Goal: Information Seeking & Learning: Learn about a topic

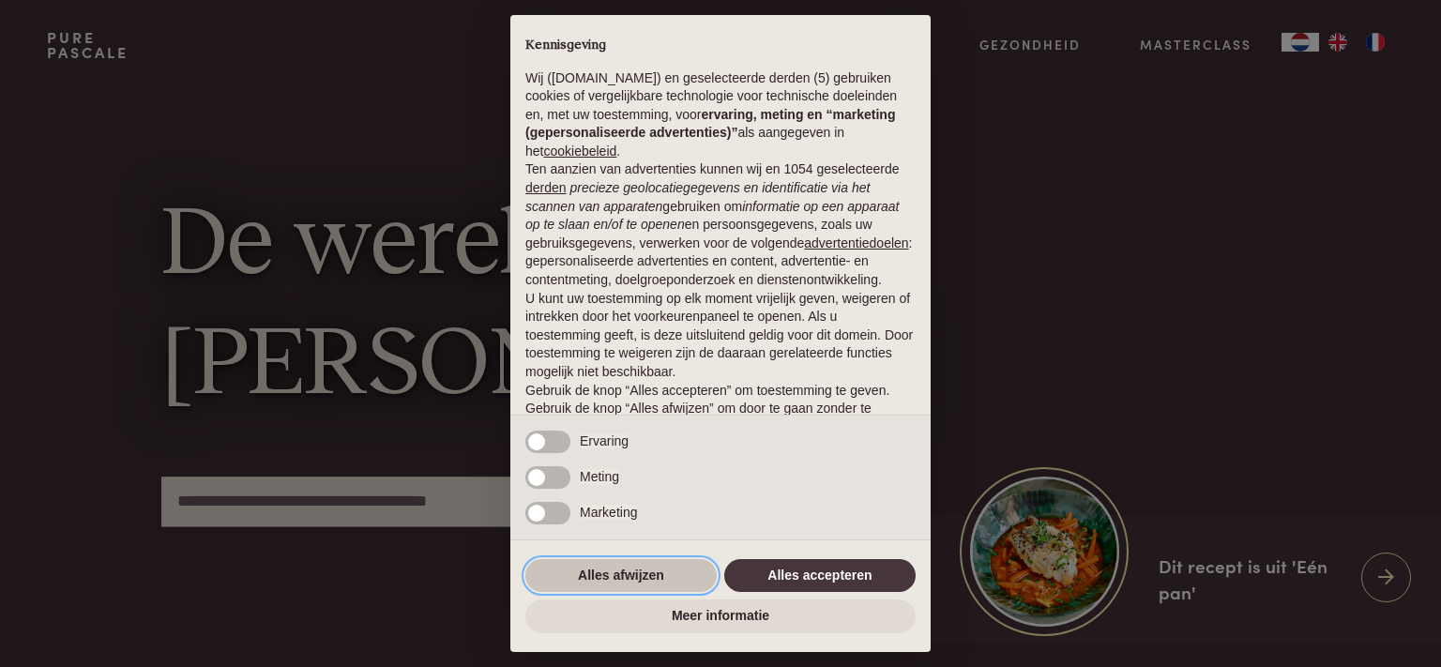
click at [638, 591] on button "Alles afwijzen" at bounding box center [620, 576] width 191 height 34
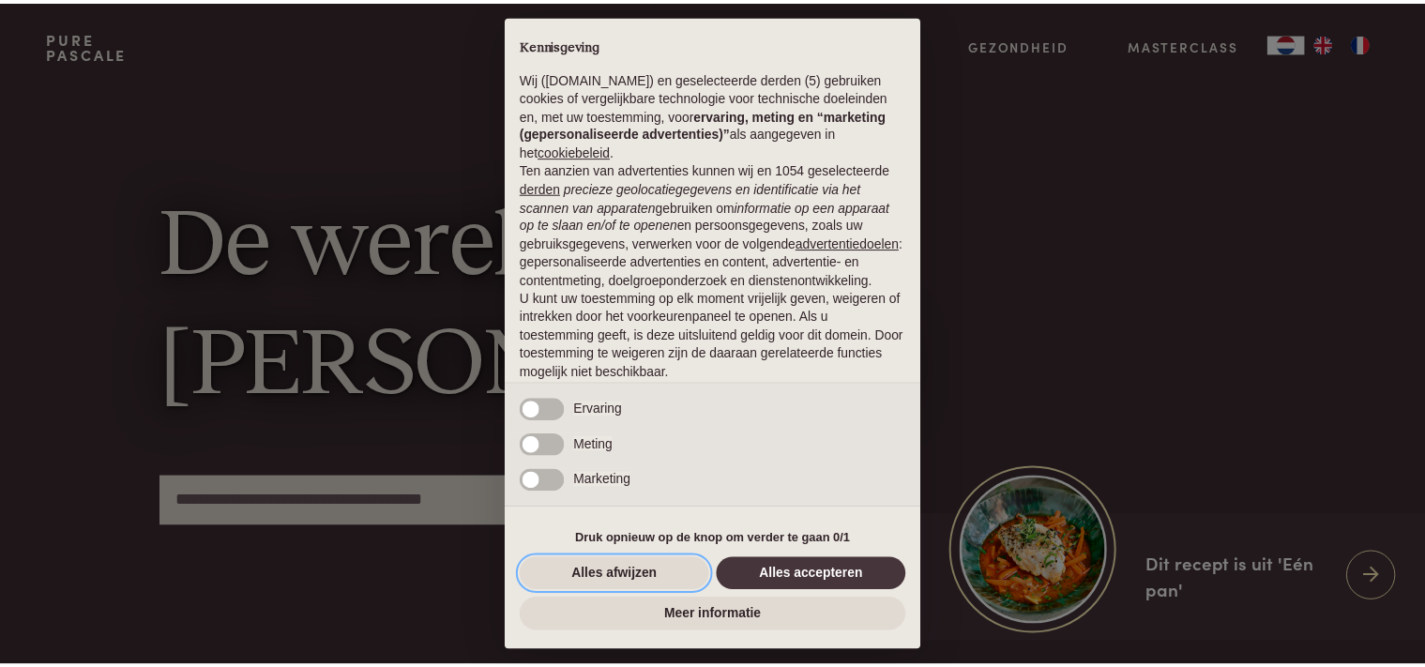
scroll to position [84, 0]
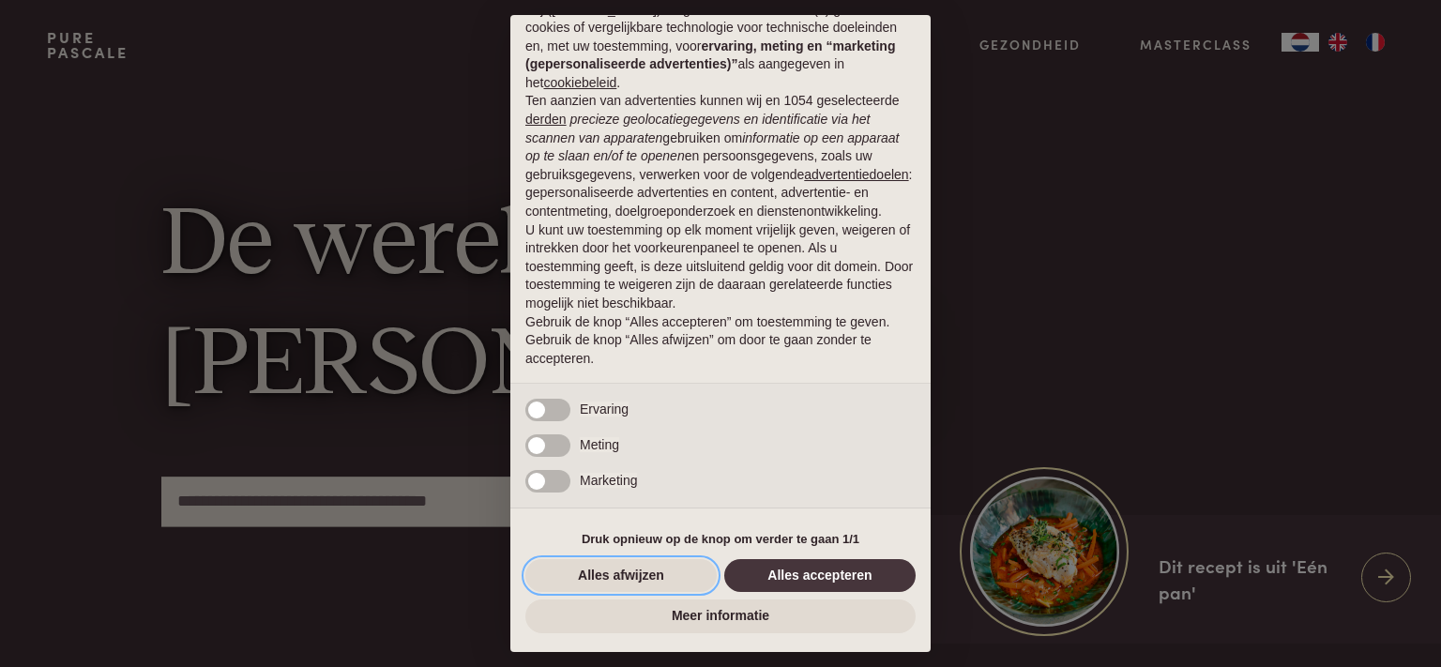
click at [638, 591] on button "Alles afwijzen" at bounding box center [620, 576] width 191 height 34
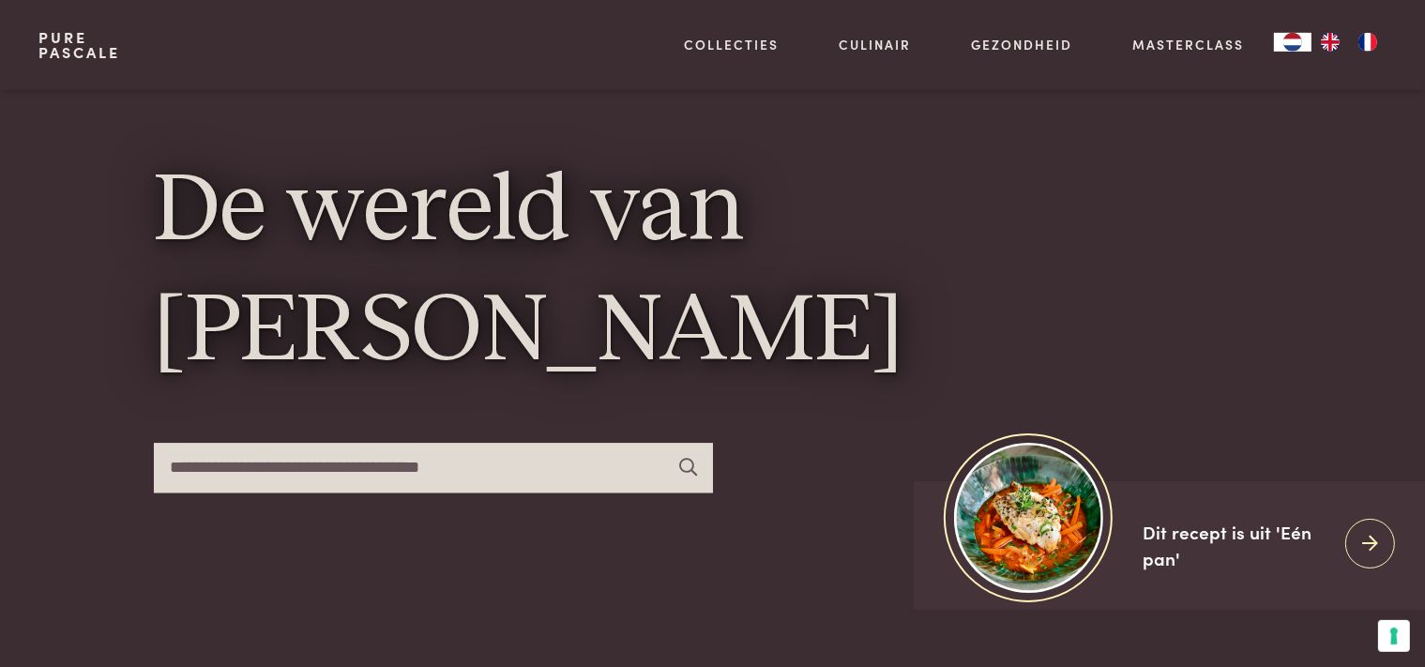
scroll to position [49, 0]
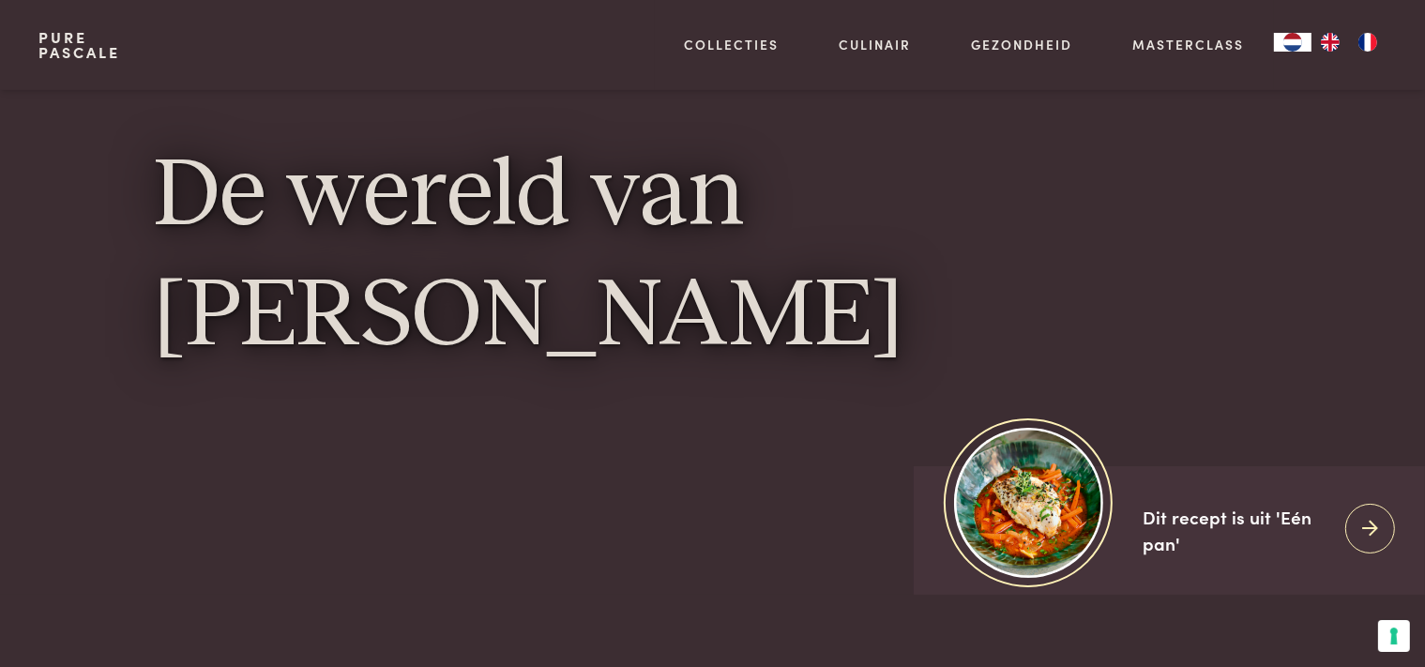
scroll to position [49, 0]
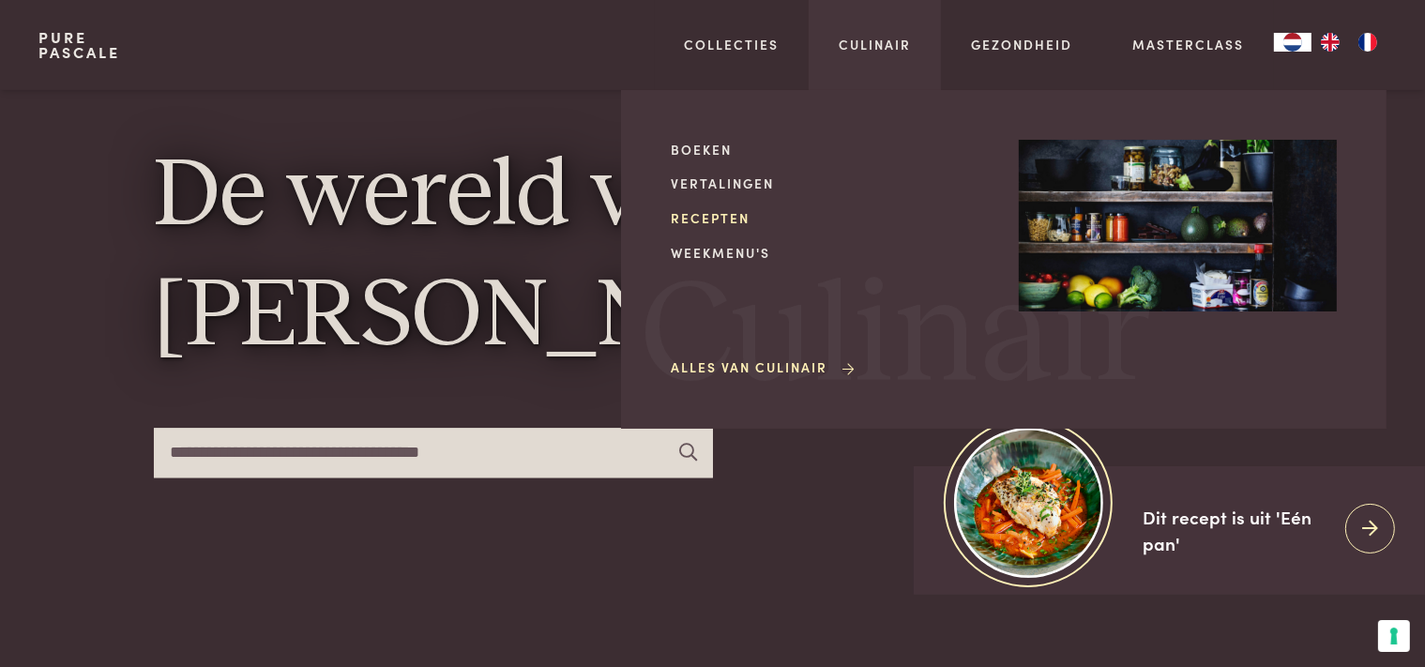
click at [718, 219] on link "Recepten" at bounding box center [830, 218] width 318 height 20
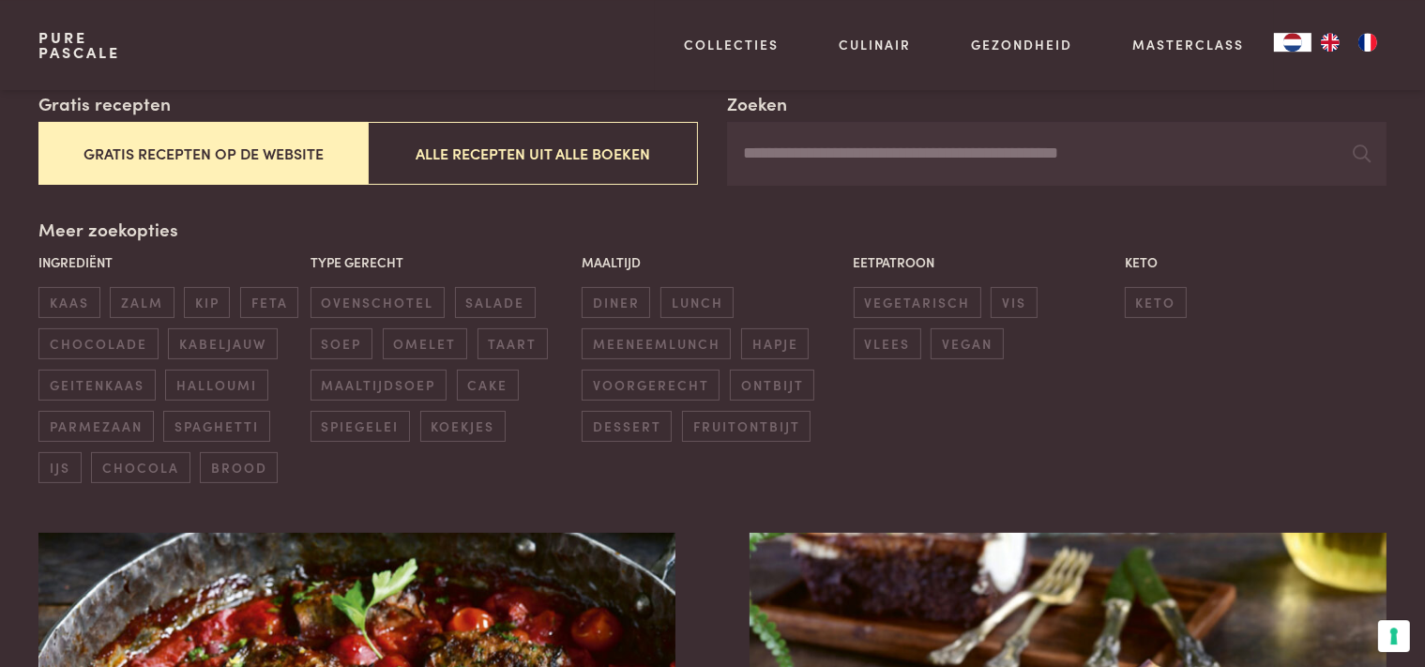
scroll to position [346, 0]
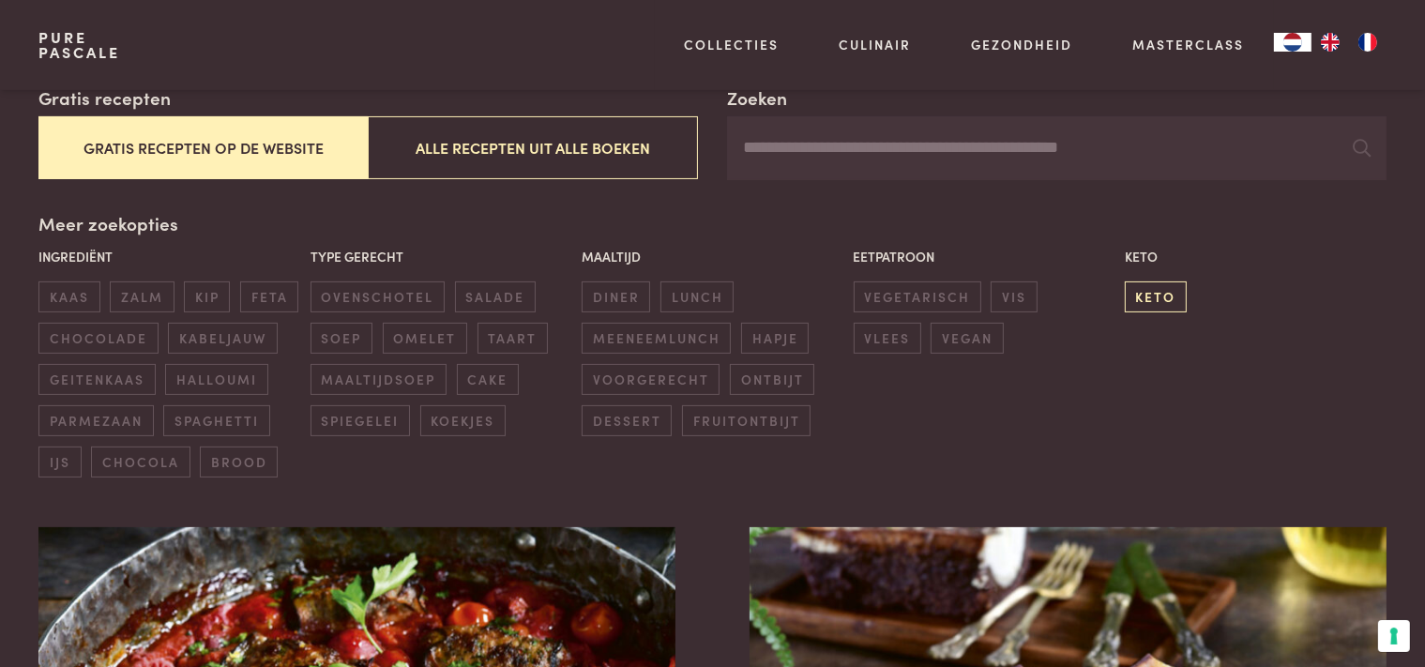
click at [1154, 298] on span "keto" at bounding box center [1156, 296] width 62 height 31
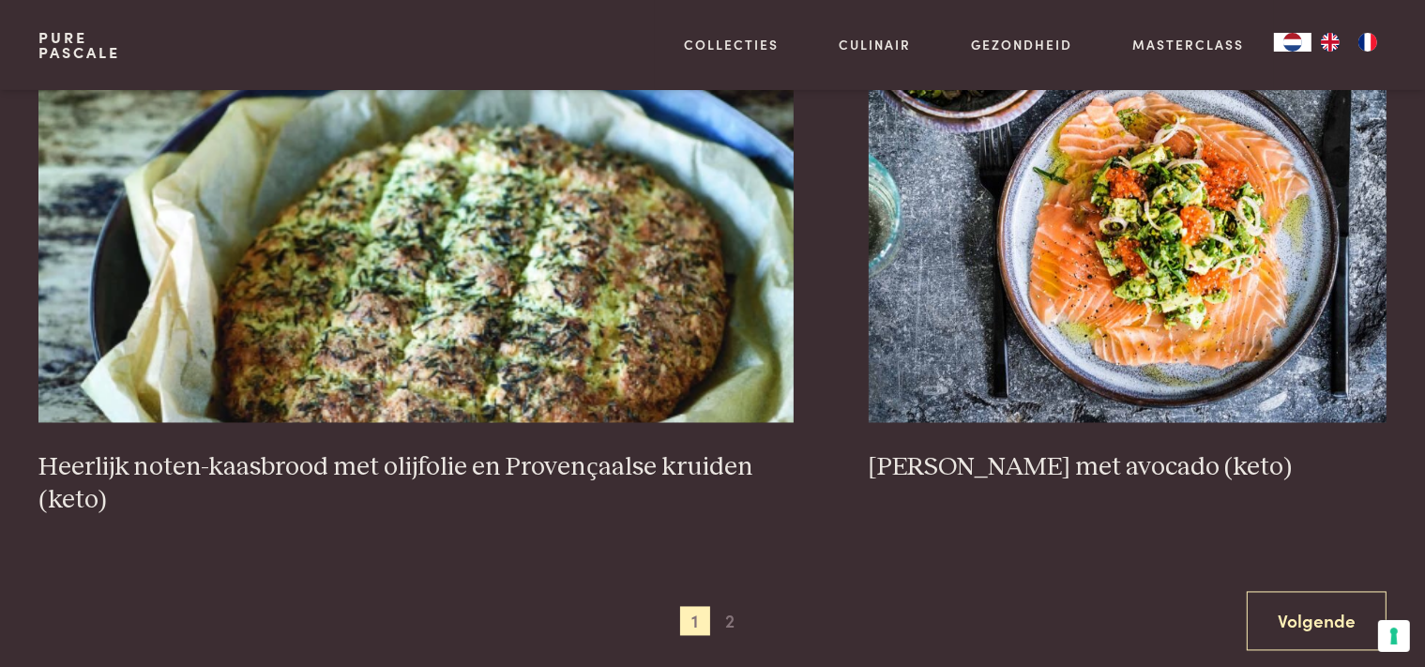
scroll to position [3500, 0]
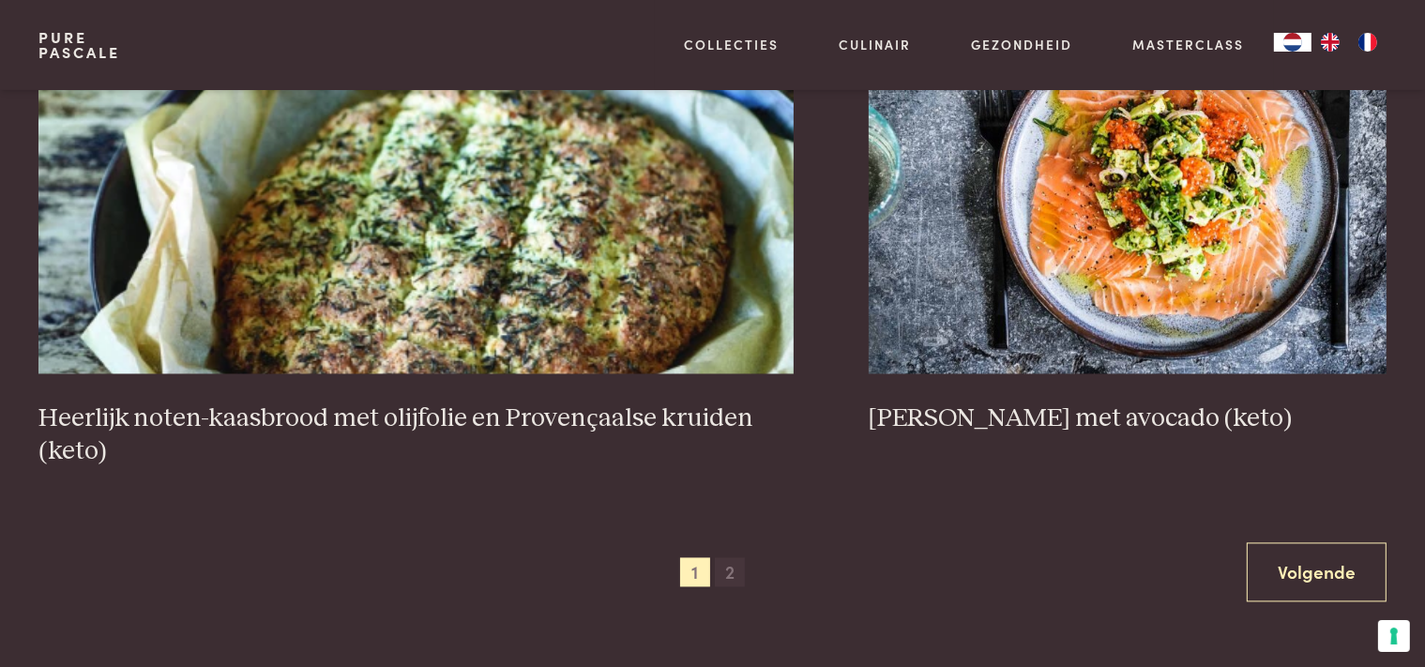
click at [718, 568] on span "2" at bounding box center [730, 573] width 30 height 30
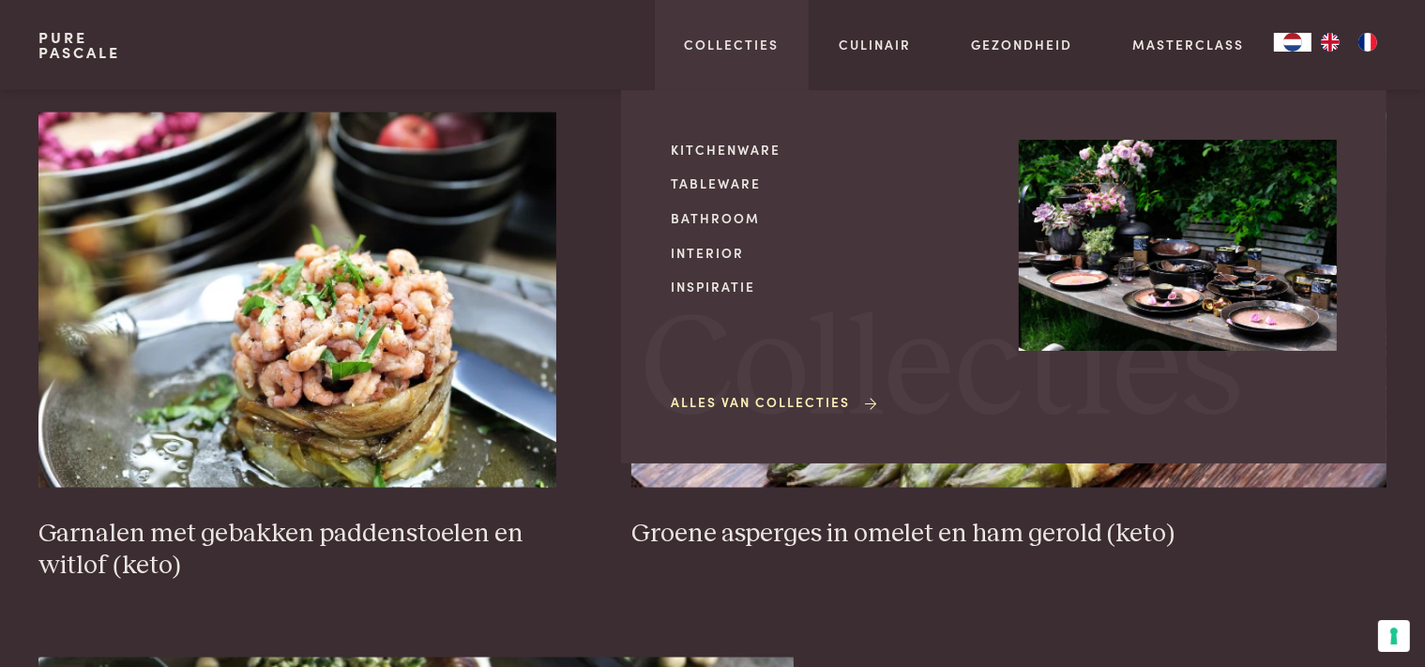
scroll to position [2857, 0]
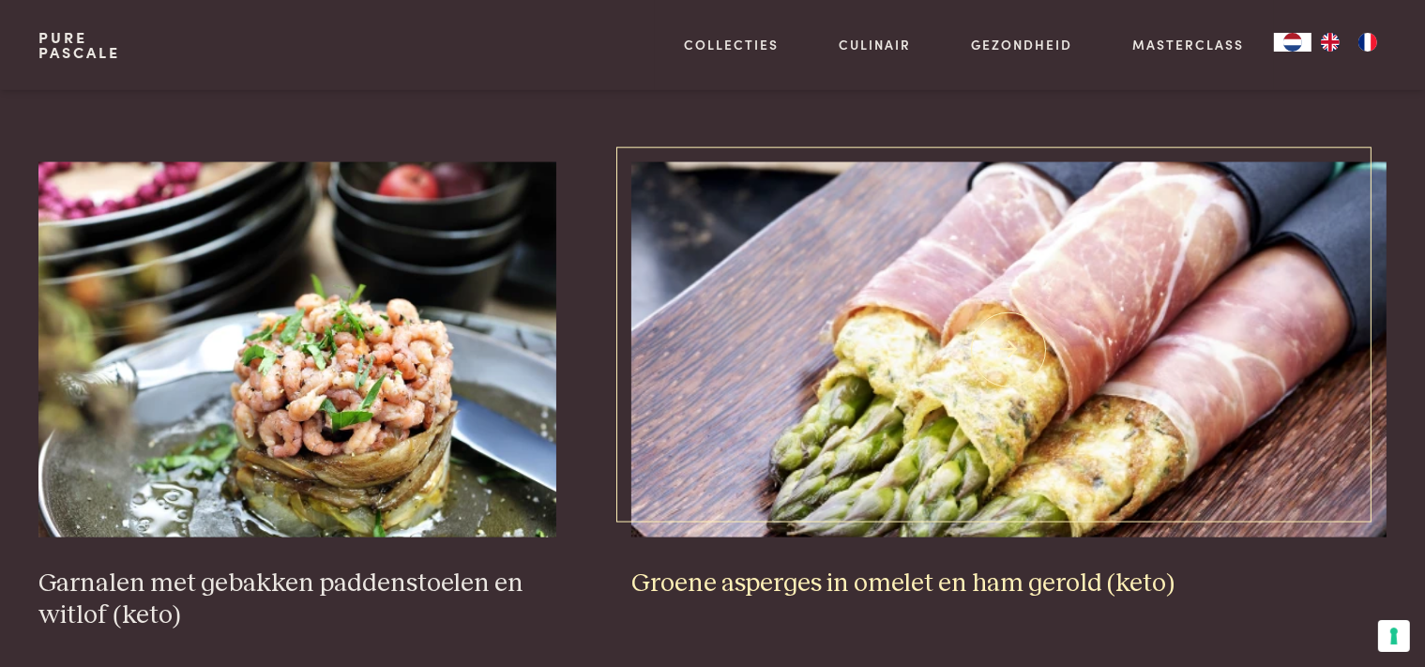
click at [807, 578] on h3 "Groene asperges in omelet en ham gerold (keto)" at bounding box center [1008, 583] width 755 height 33
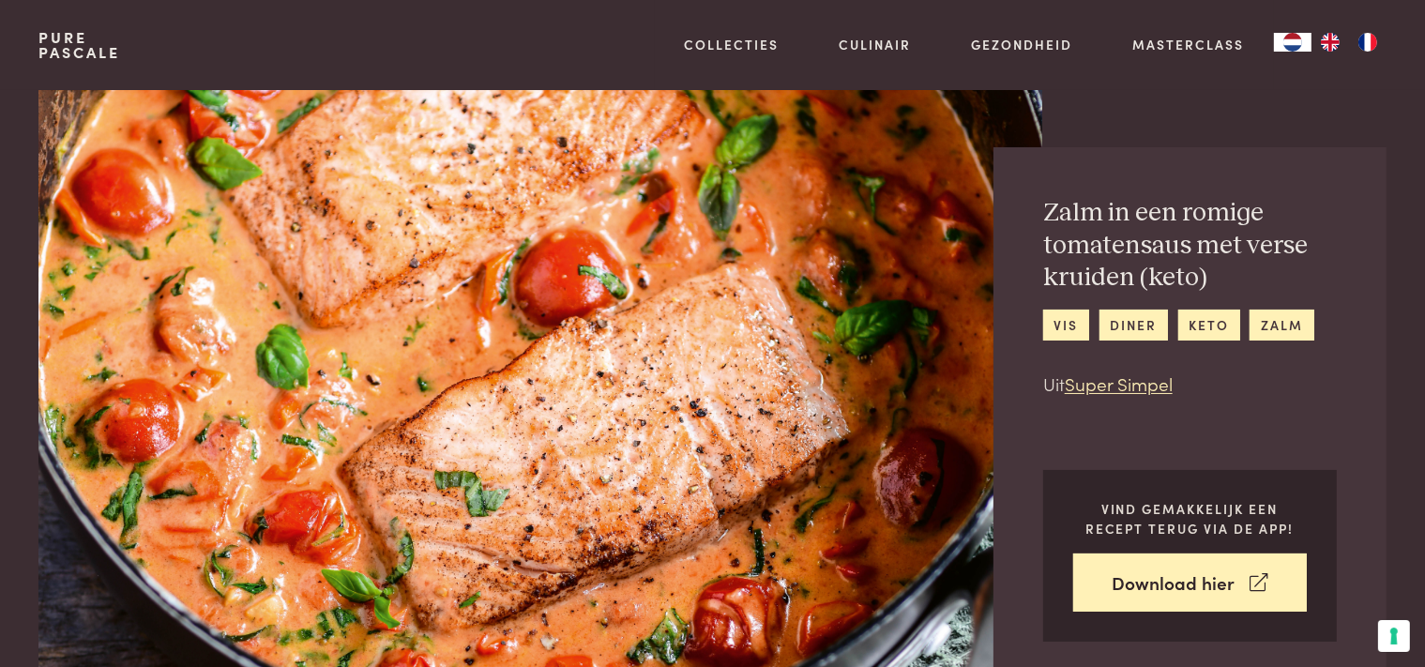
click at [946, 525] on img at bounding box center [539, 391] width 1003 height 602
click at [1049, 580] on div "Vind gemakkelijk een recept terug via de app! Download hier" at bounding box center [1190, 556] width 294 height 173
click at [1046, 565] on div "Vind gemakkelijk een recept terug via de app! Download hier" at bounding box center [1190, 556] width 294 height 173
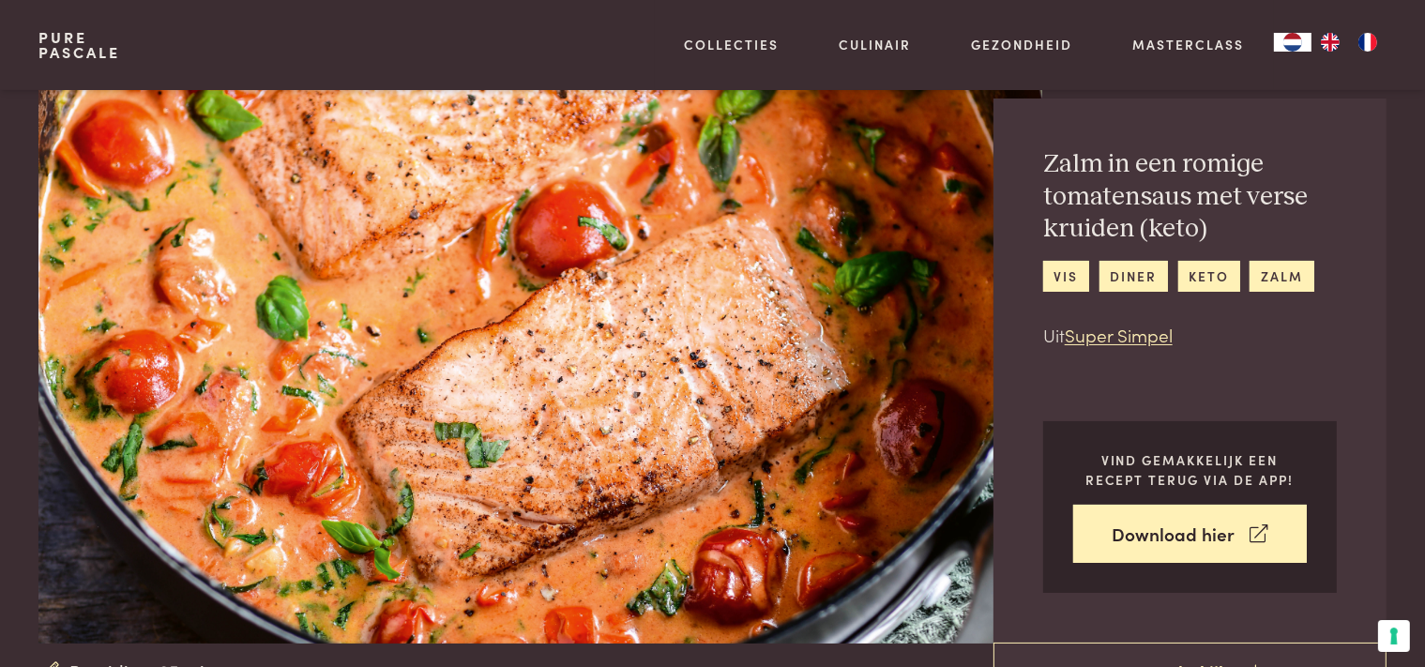
scroll to position [98, 0]
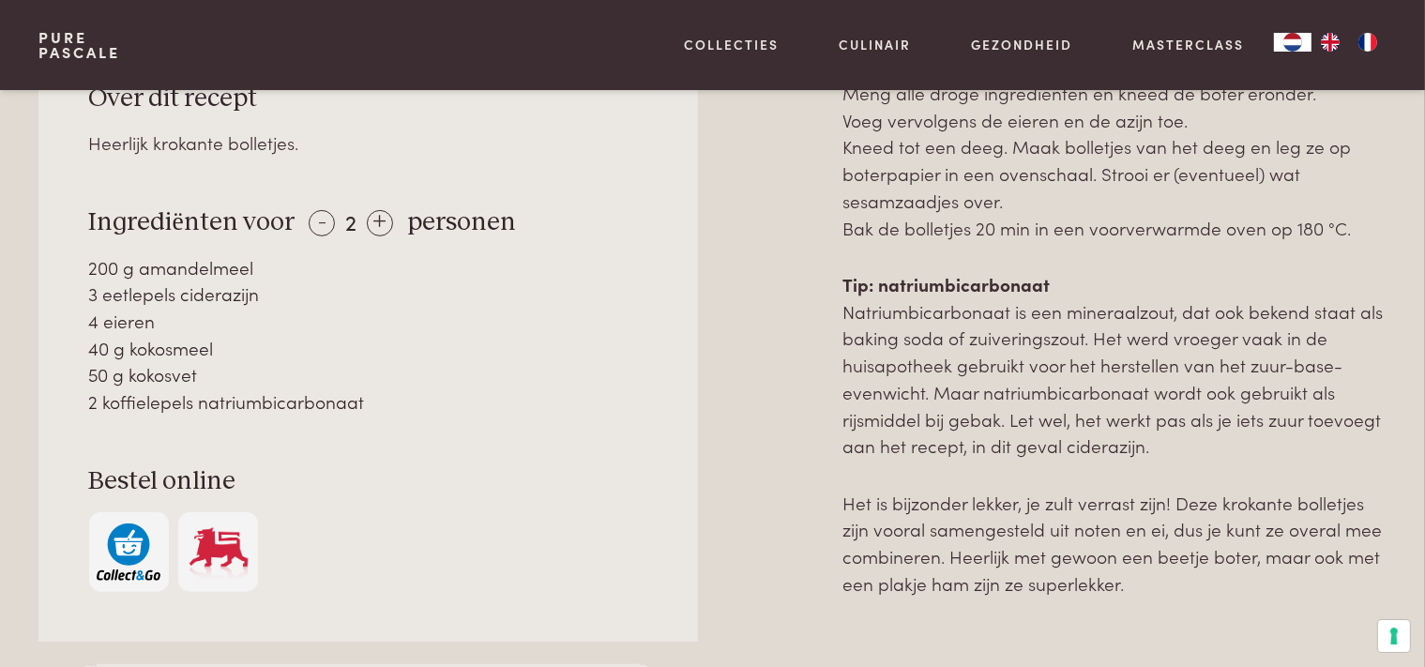
scroll to position [841, 0]
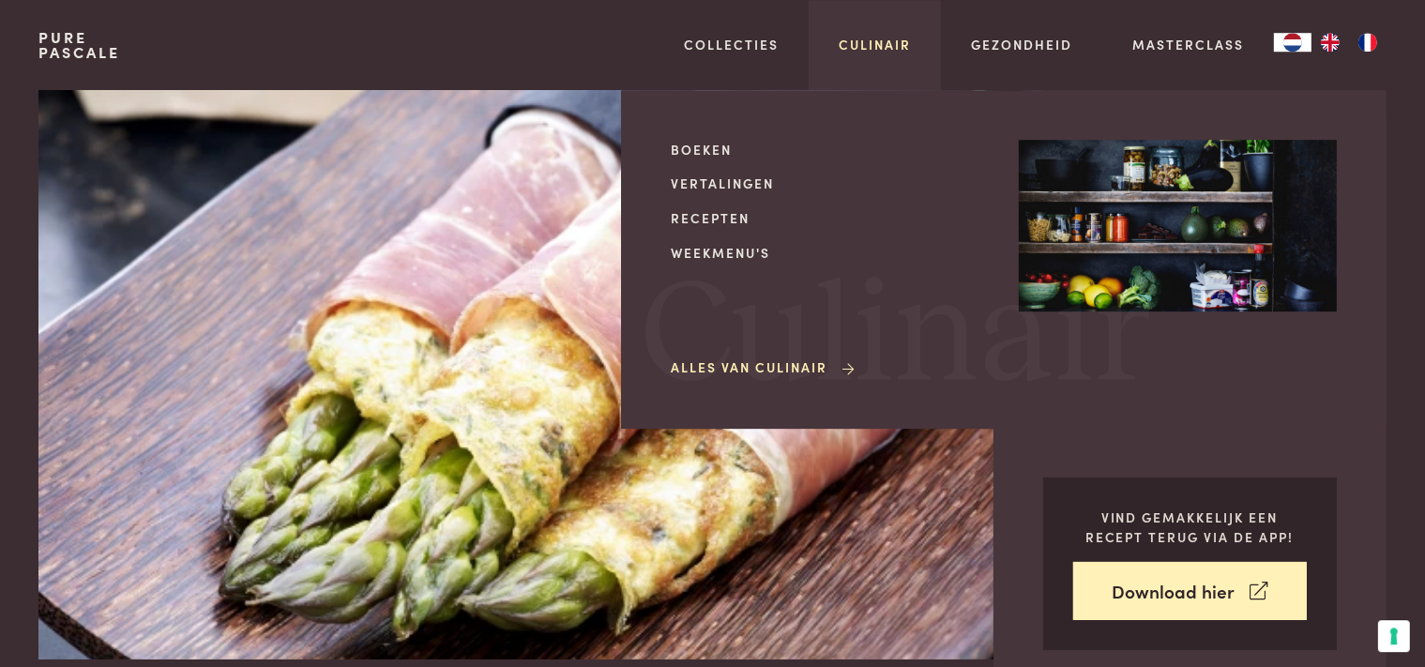
scroll to position [32, 0]
click at [748, 254] on link "Weekmenu's" at bounding box center [830, 253] width 318 height 20
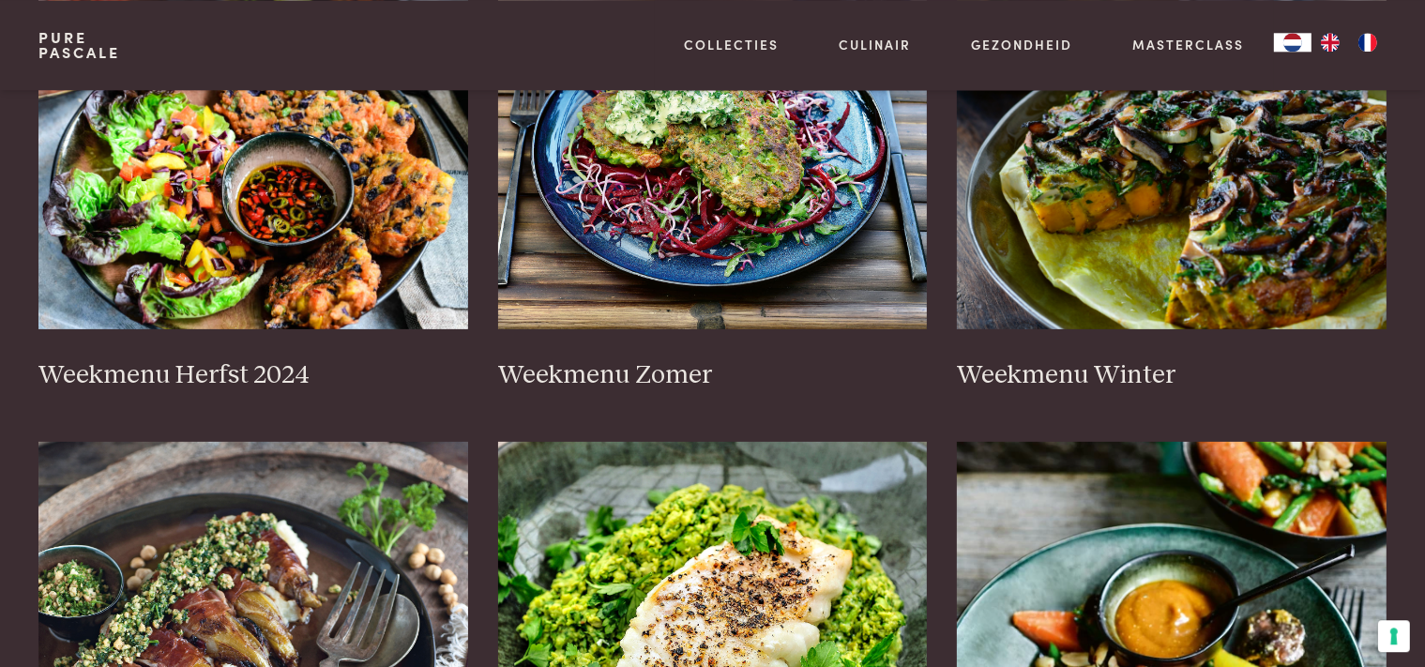
scroll to position [495, 0]
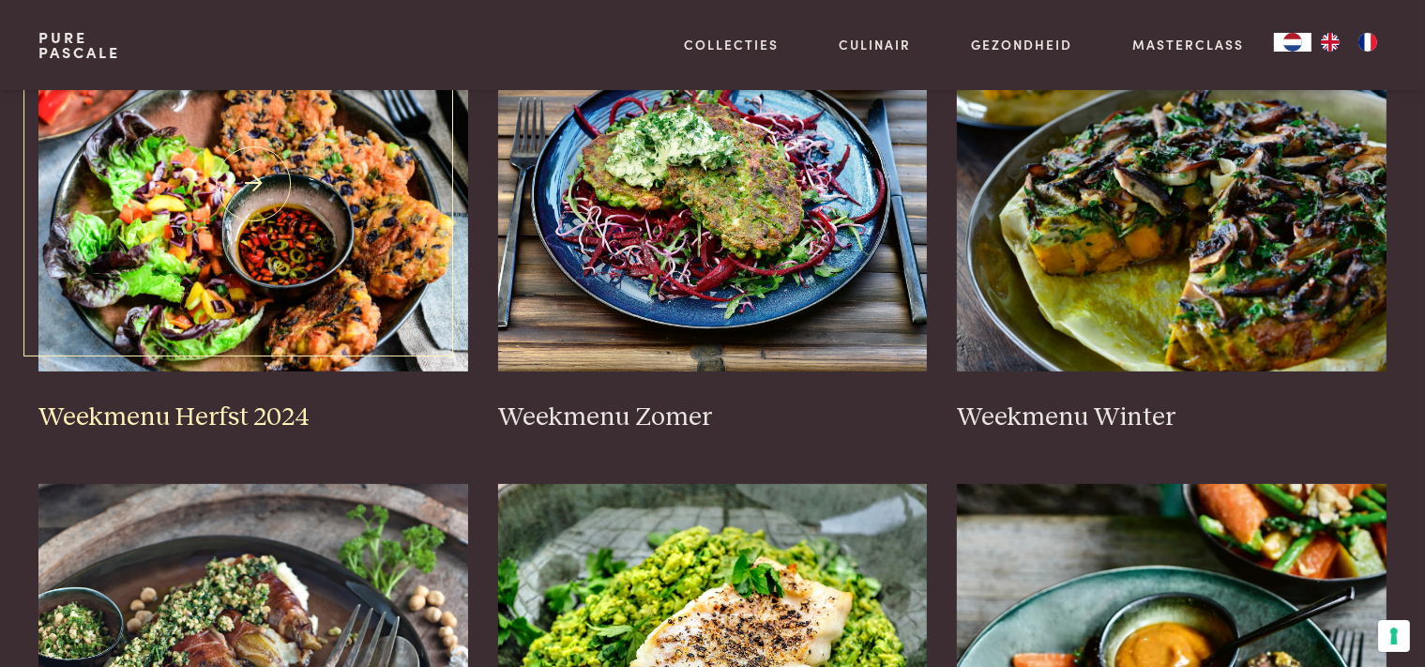
click at [221, 423] on h3 "Weekmenu Herfst 2024" at bounding box center [253, 417] width 430 height 33
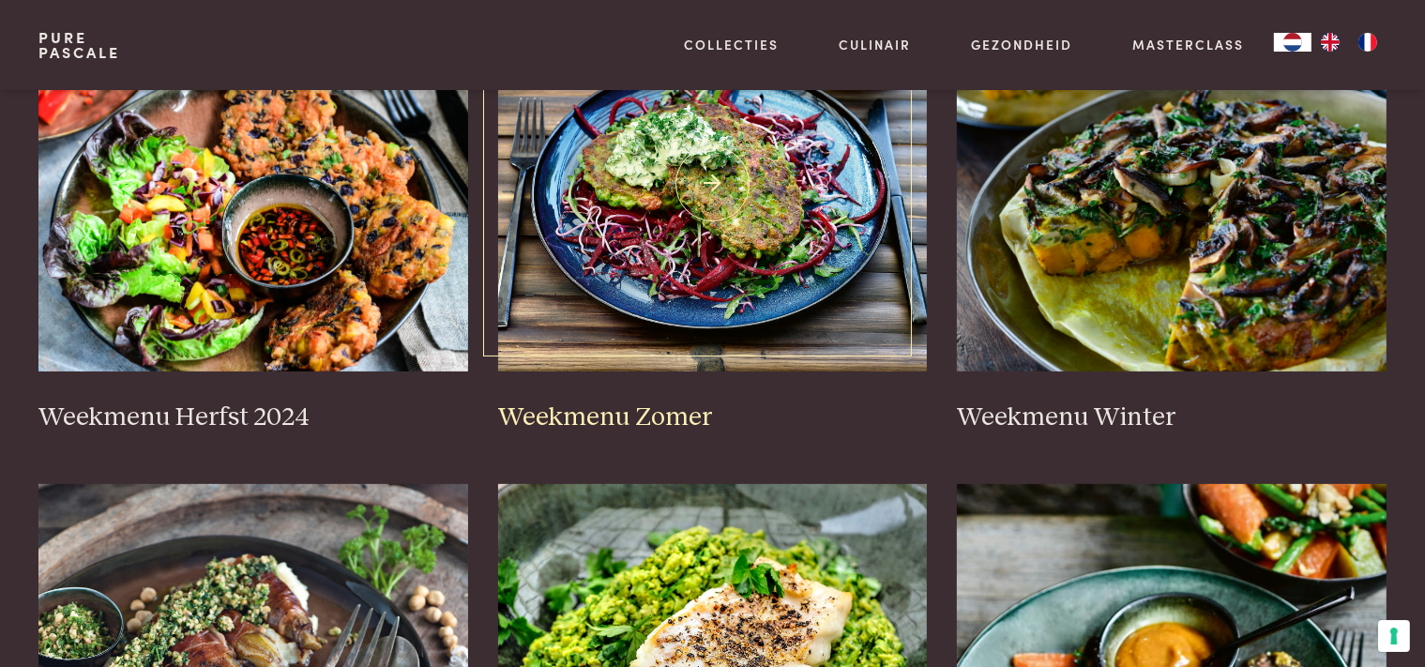
click at [609, 419] on h3 "Weekmenu Zomer" at bounding box center [713, 417] width 430 height 33
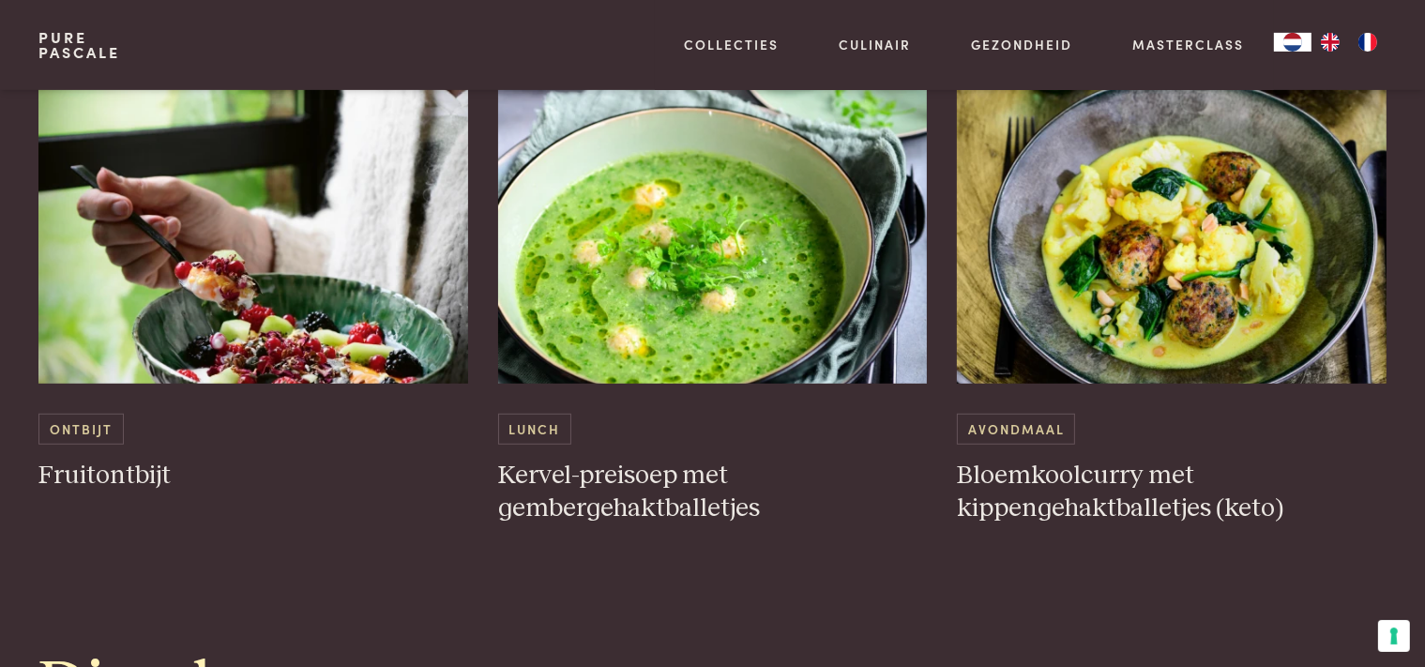
scroll to position [1188, 0]
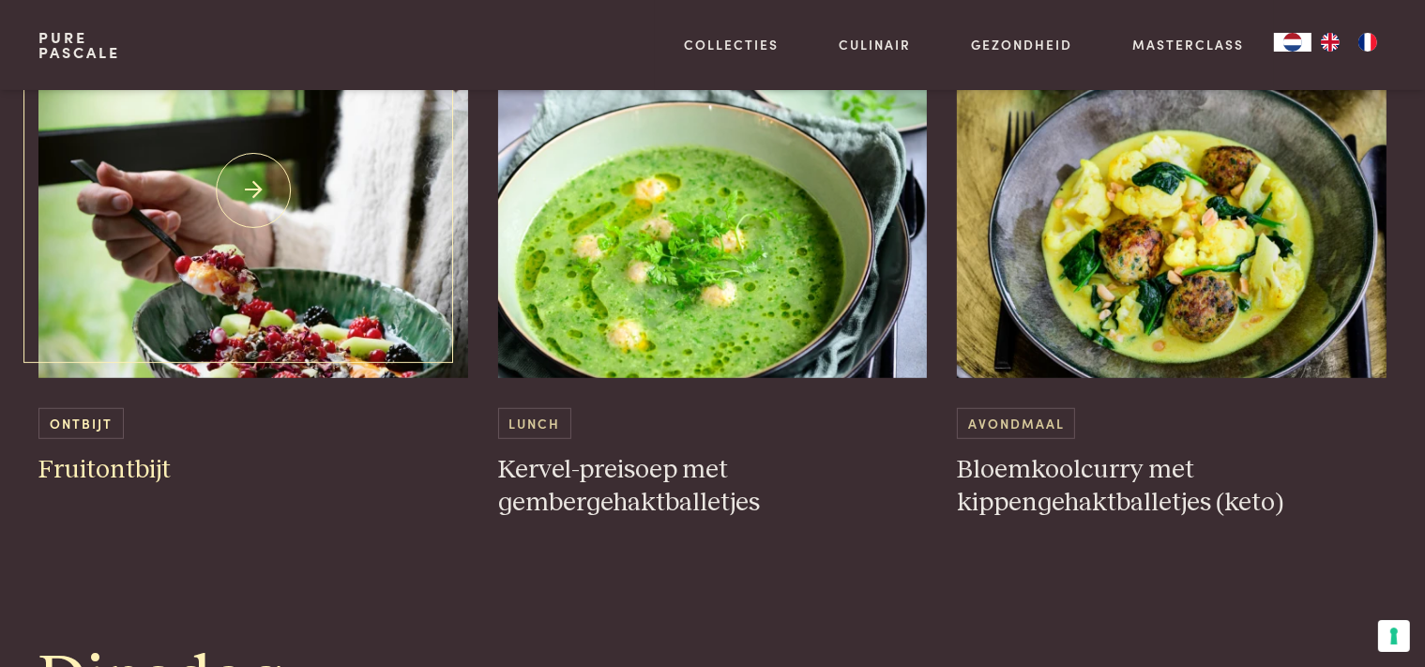
click at [81, 474] on h3 "Fruitontbijt" at bounding box center [253, 470] width 430 height 33
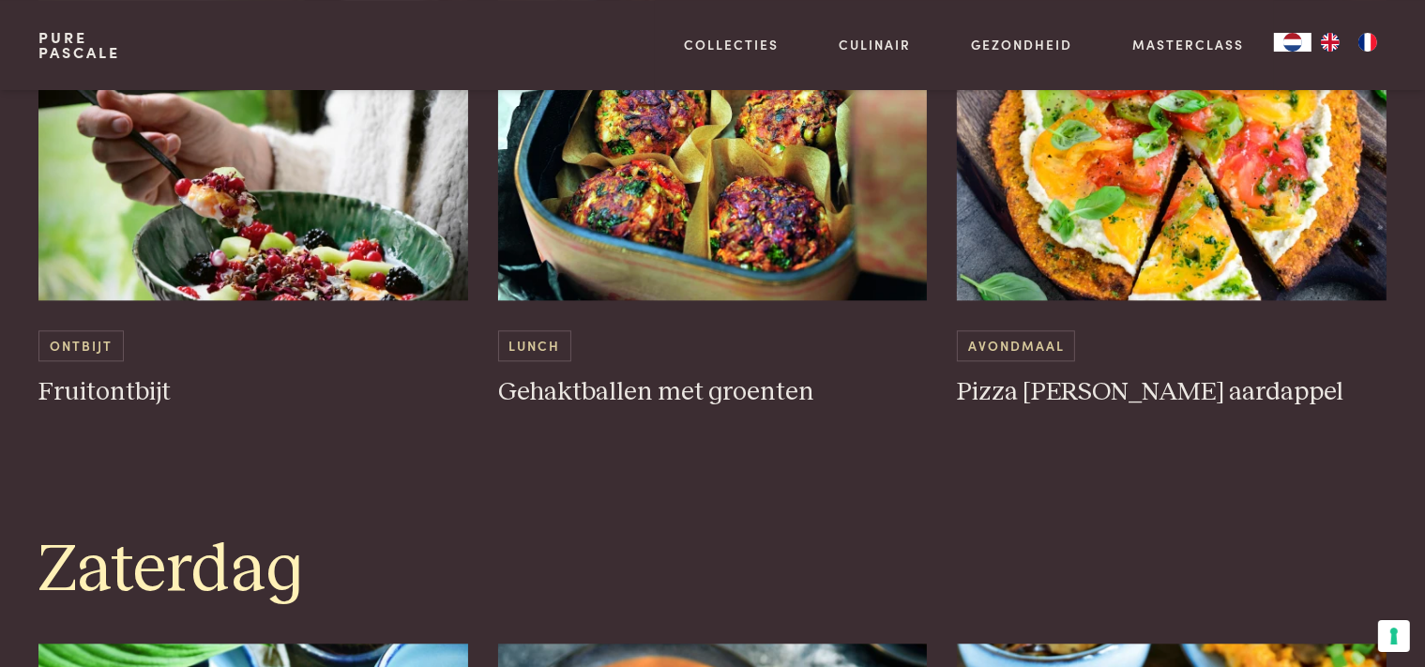
scroll to position [4308, 0]
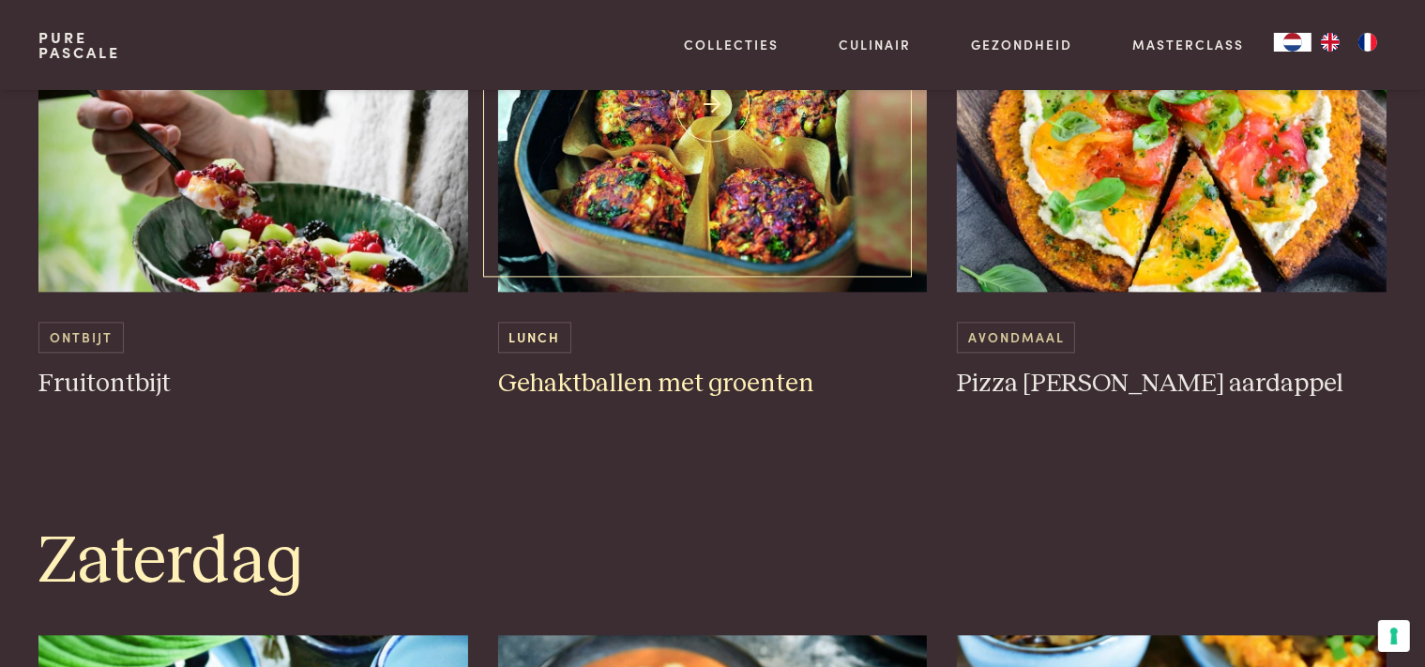
click at [693, 385] on h3 "Gehaktballen met groenten" at bounding box center [713, 384] width 430 height 33
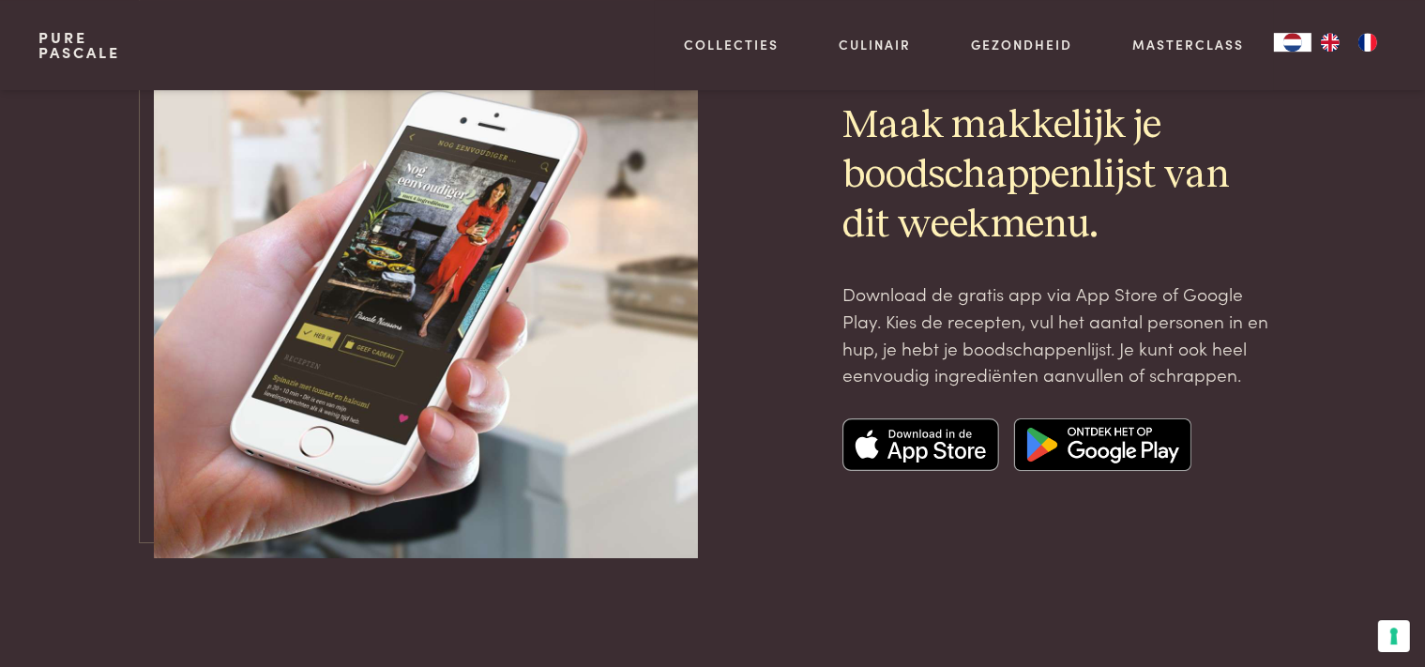
scroll to position [6339, 0]
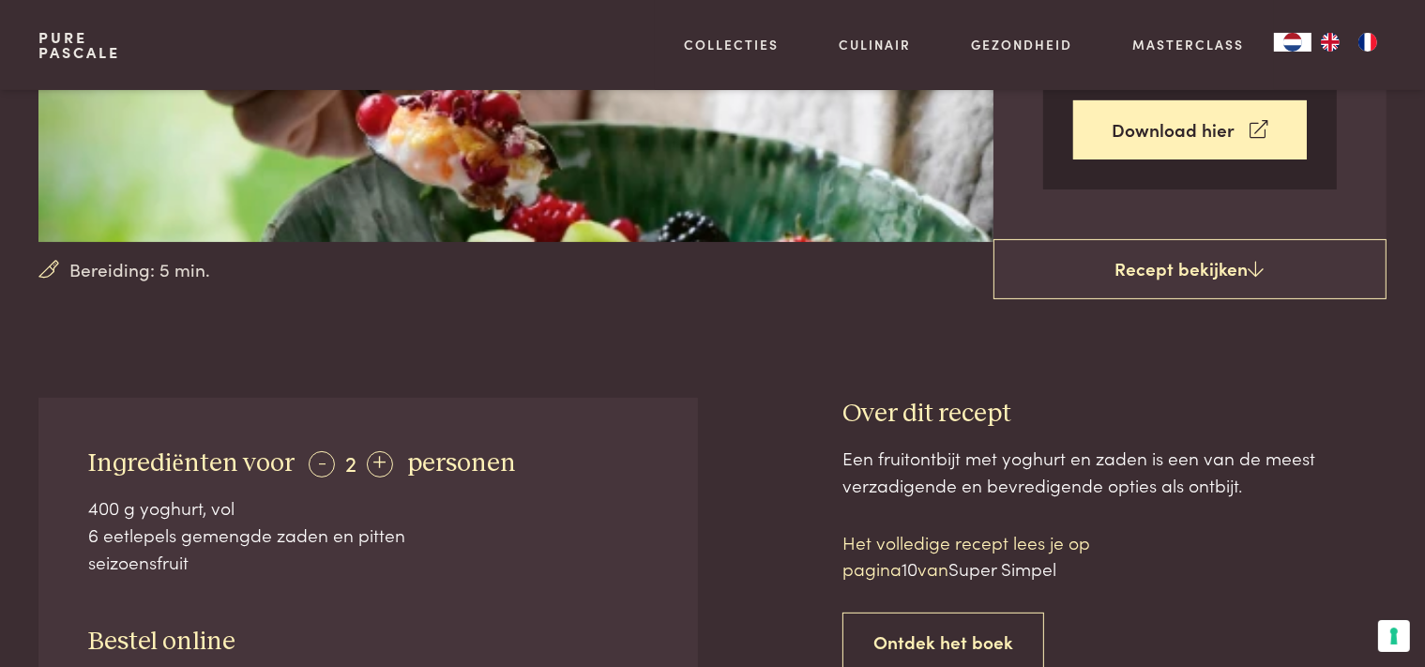
scroll to position [544, 0]
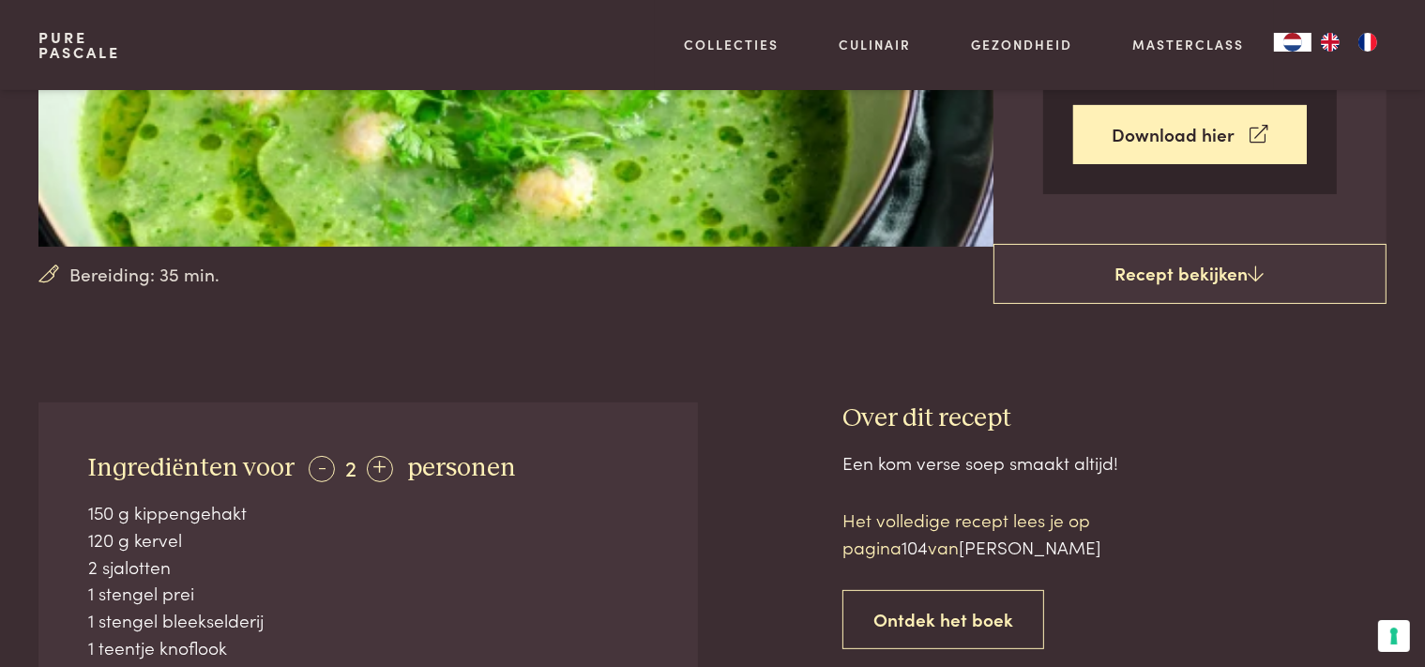
scroll to position [544, 0]
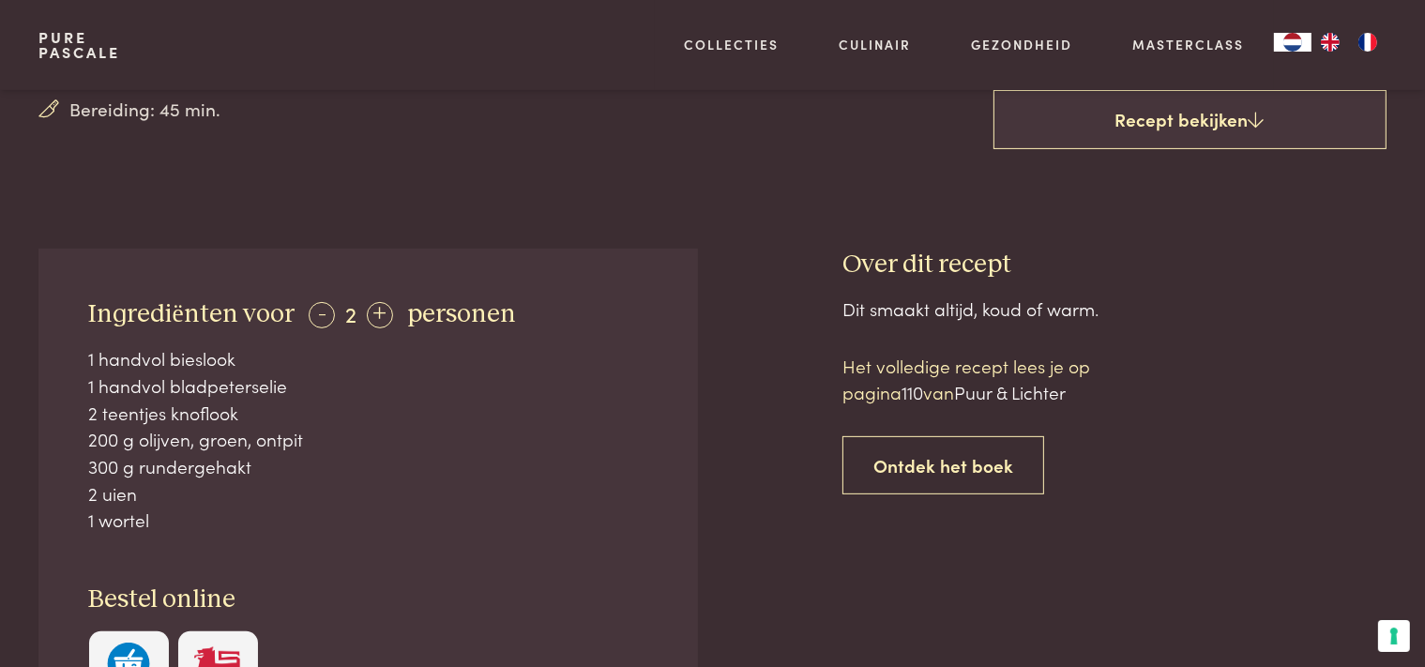
scroll to position [651, 0]
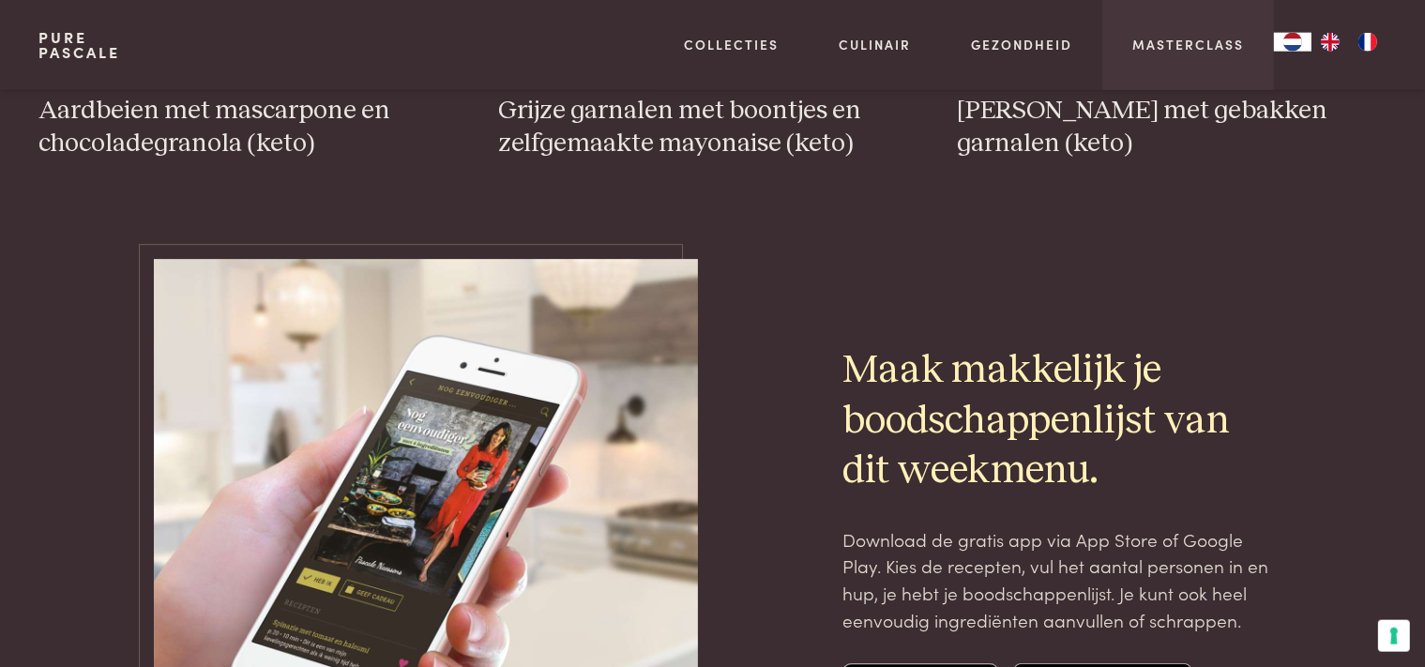
scroll to position [6091, 0]
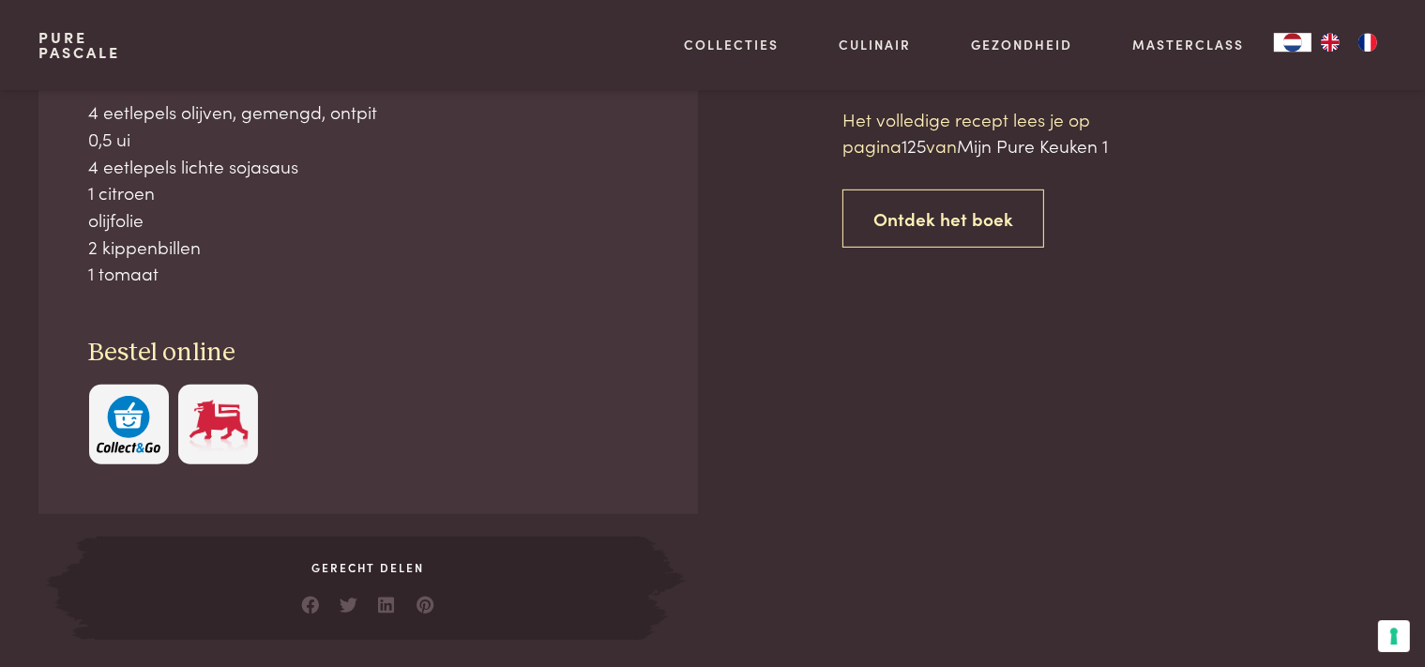
scroll to position [865, 0]
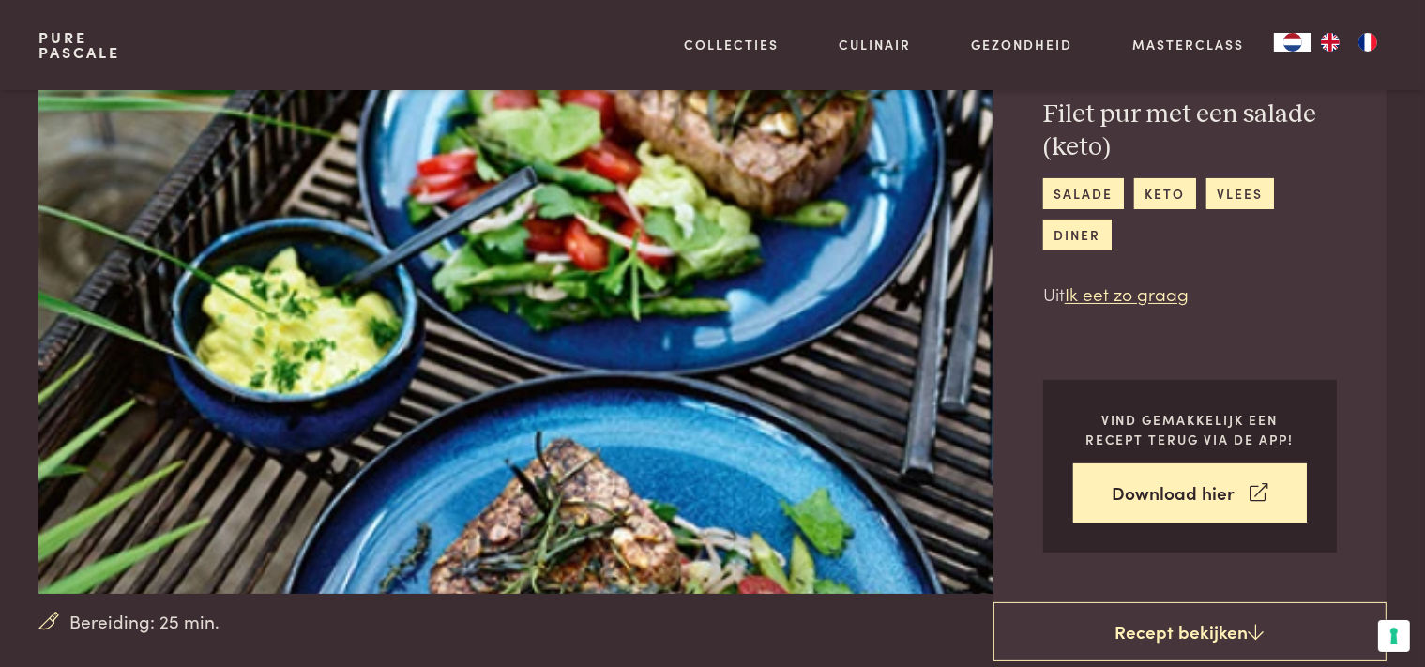
scroll to position [49, 0]
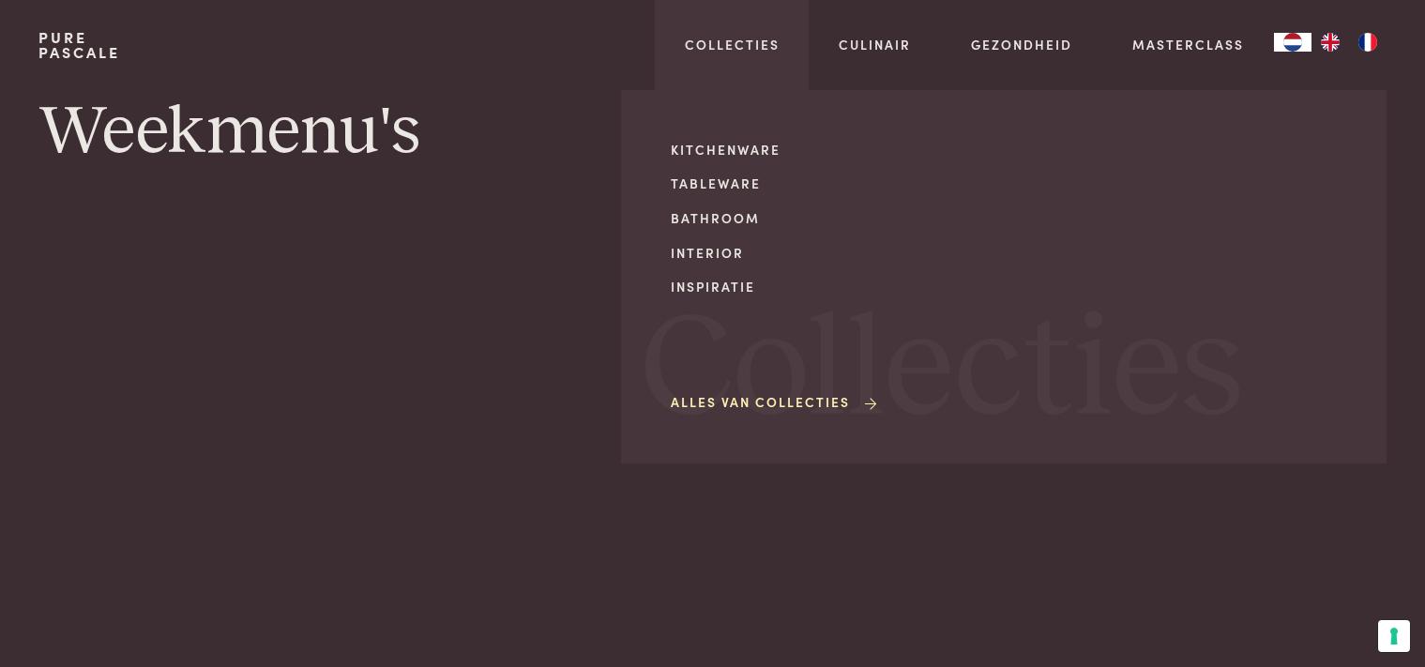
scroll to position [495, 0]
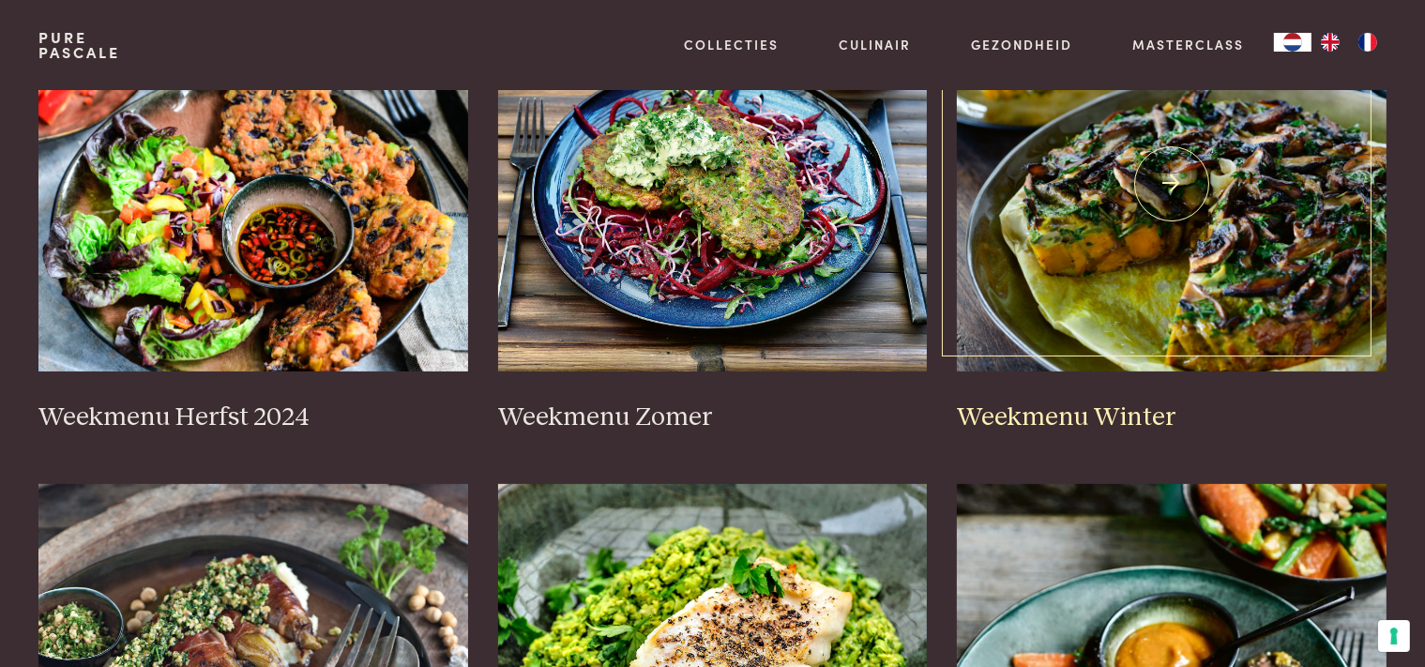
click at [1096, 424] on h3 "Weekmenu Winter" at bounding box center [1172, 417] width 430 height 33
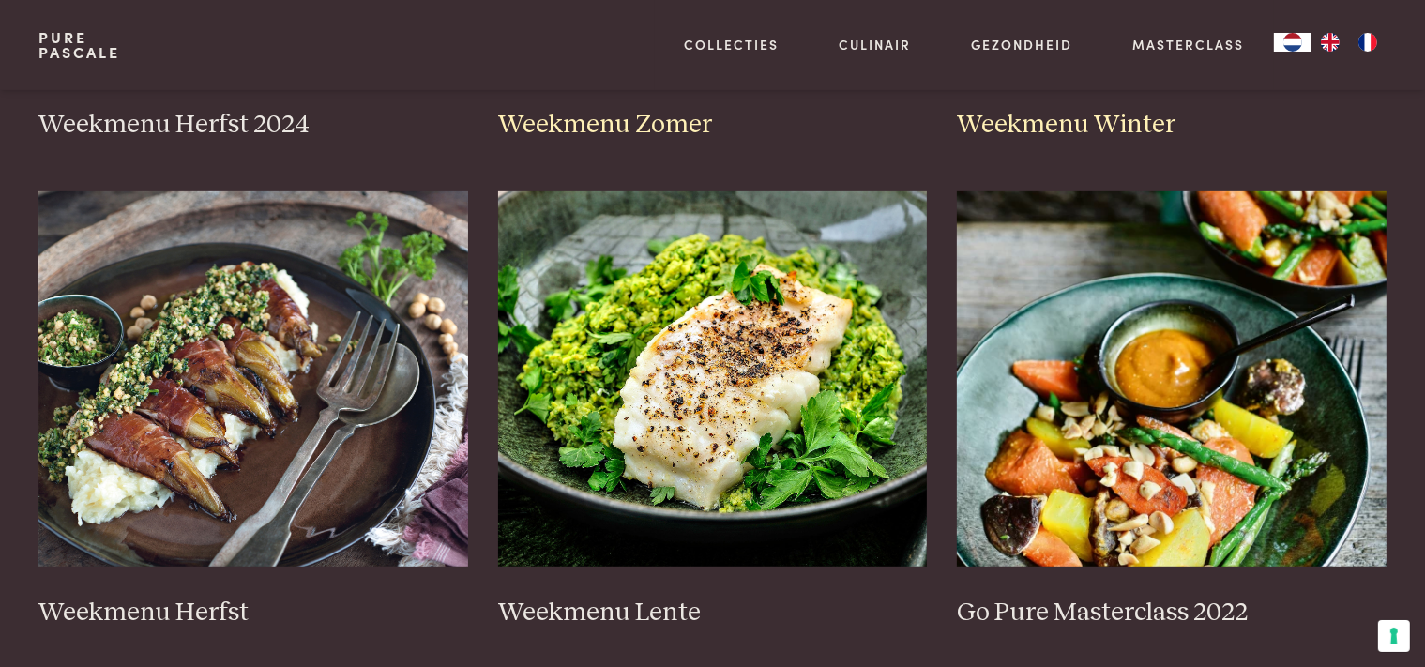
scroll to position [791, 0]
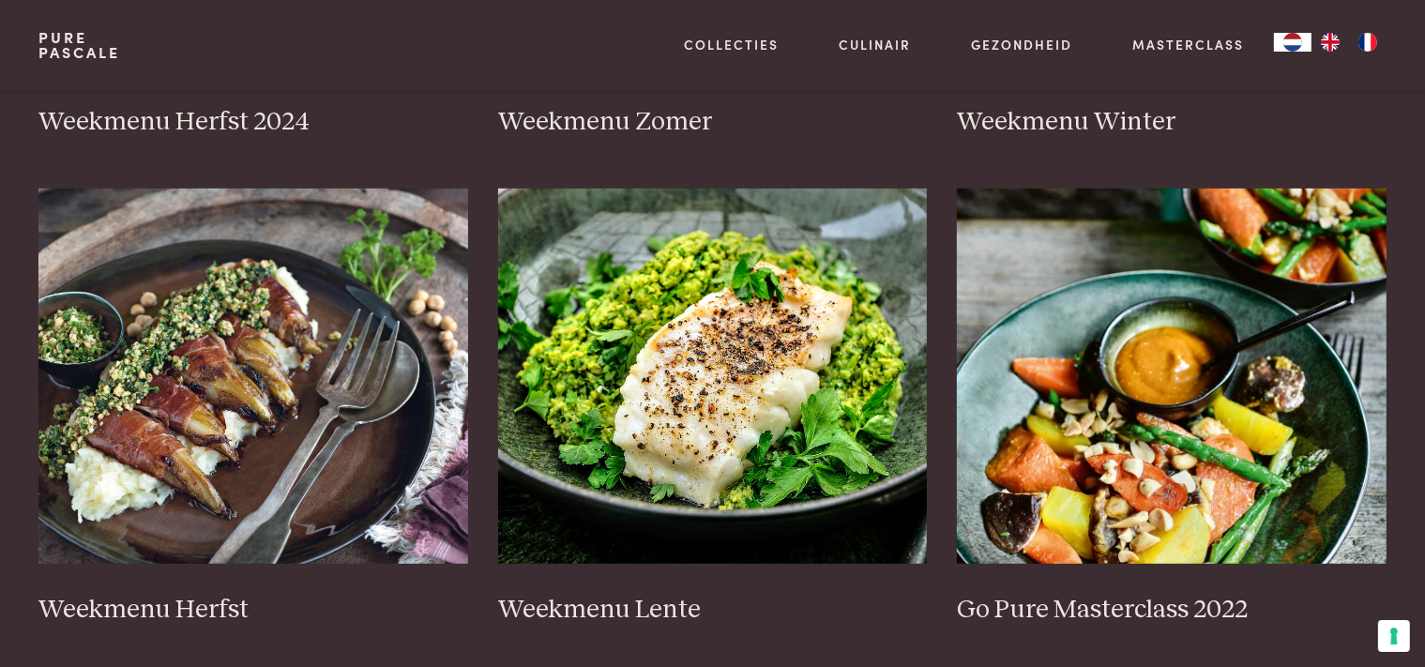
click at [196, 633] on div "Weekmenu Herfst 2024 Weekmenu Zomer Weekmenu Winter Weekmenu Herfst Weekmenu Le…" at bounding box center [711, 675] width 1347 height 1949
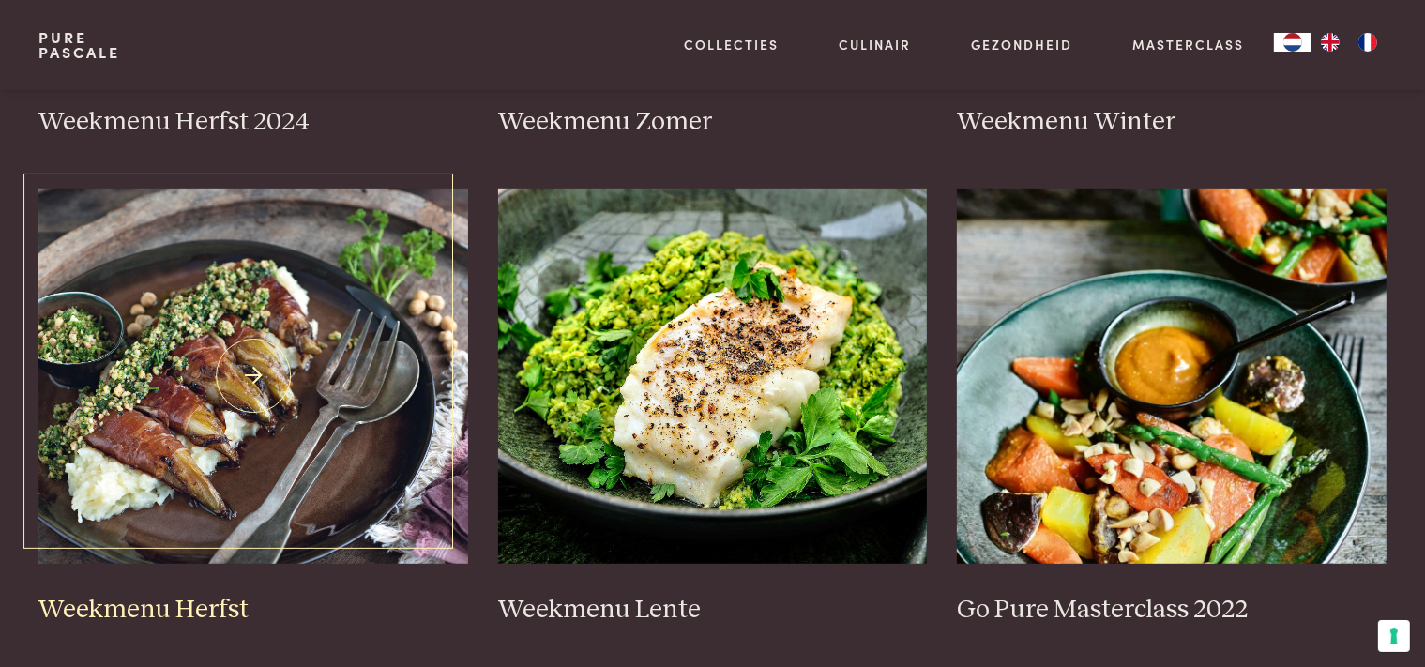
click at [189, 616] on h3 "Weekmenu Herfst" at bounding box center [253, 610] width 430 height 33
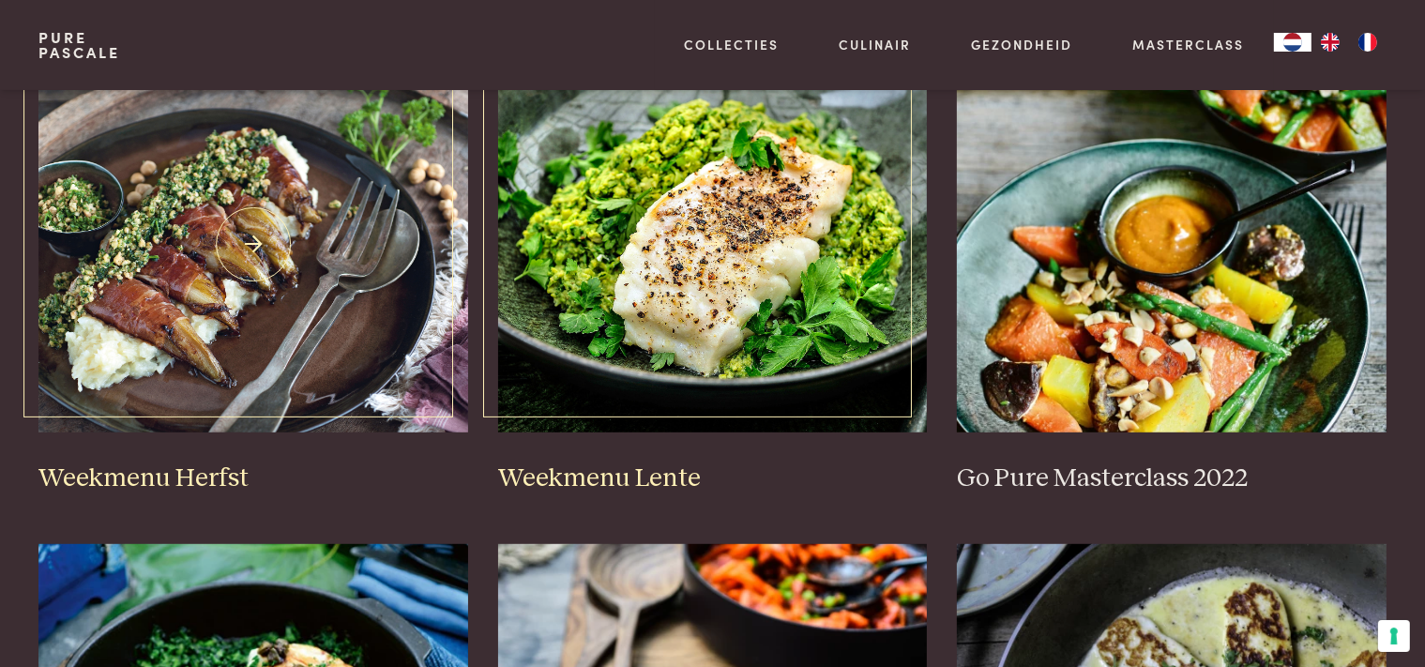
scroll to position [927, 0]
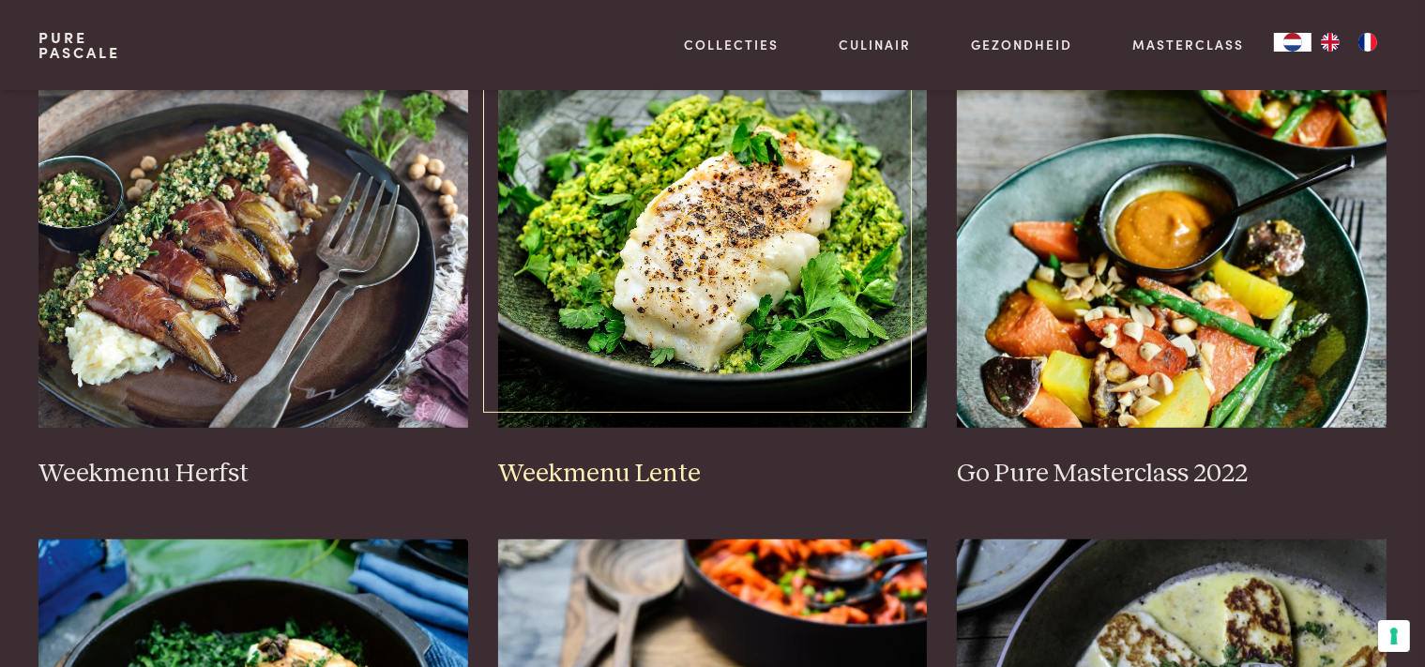
click at [623, 445] on link "Weekmenu Lente" at bounding box center [713, 271] width 430 height 437
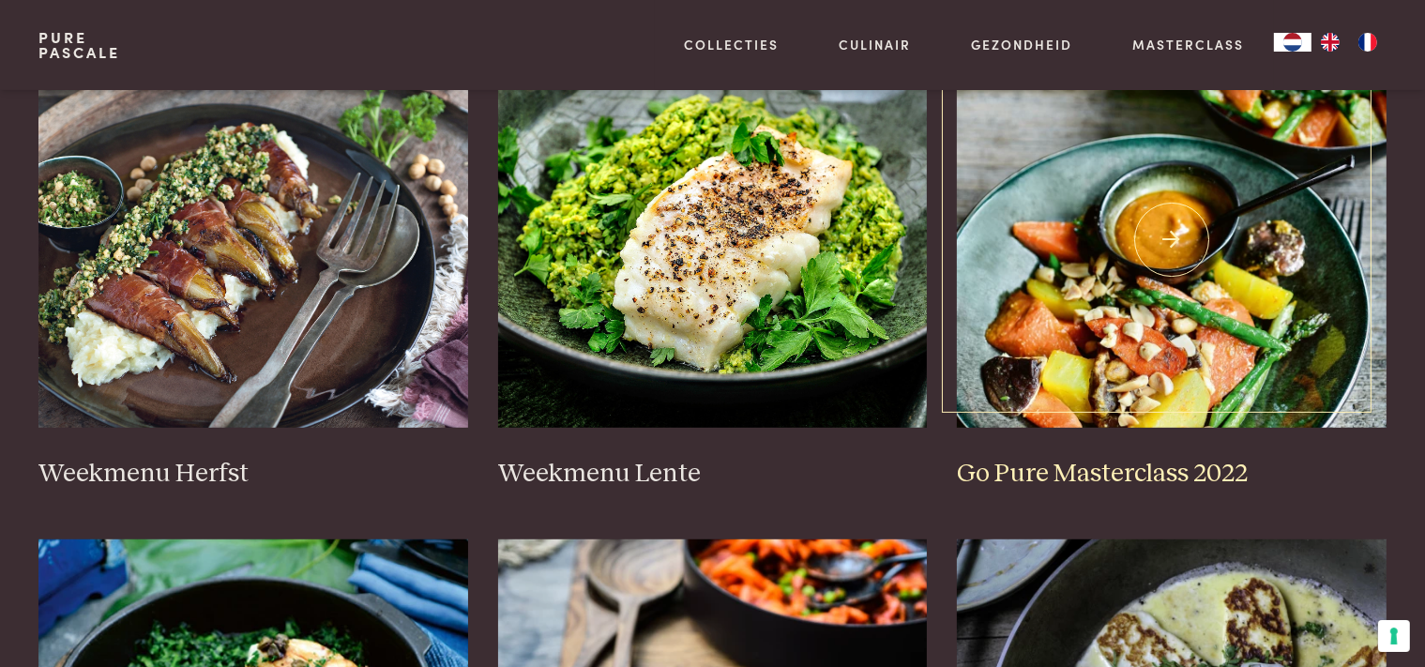
click at [1140, 478] on h3 "Go Pure Masterclass 2022" at bounding box center [1172, 474] width 430 height 33
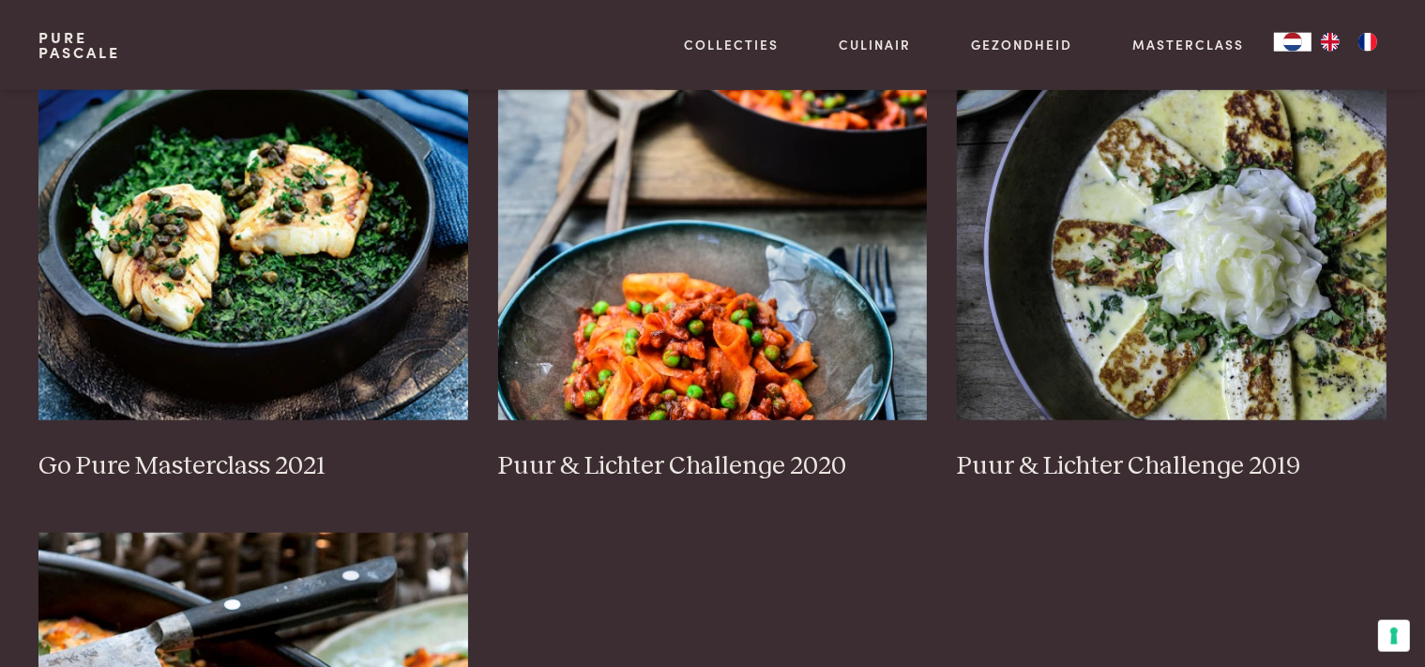
scroll to position [1422, 0]
click at [141, 484] on div "Weekmenu Herfst 2024 Weekmenu Zomer Weekmenu Winter Weekmenu Herfst Weekmenu Le…" at bounding box center [711, 44] width 1347 height 1949
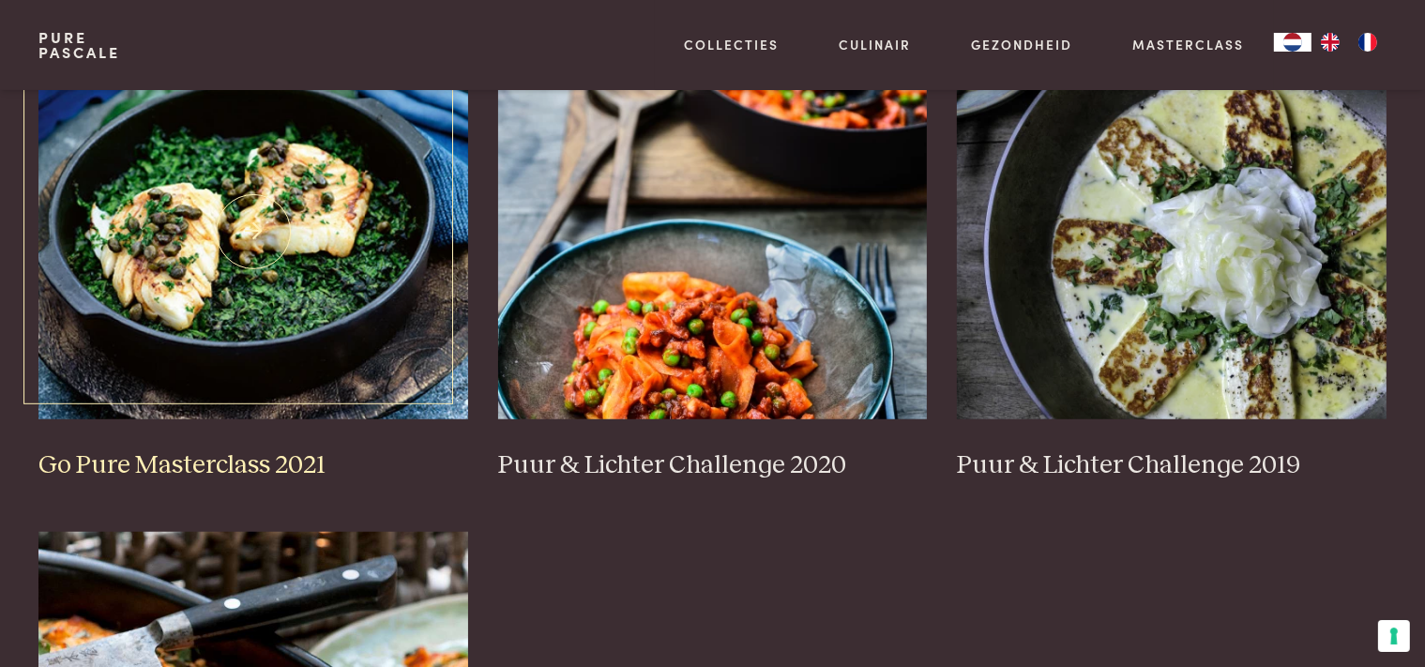
click at [147, 461] on h3 "Go Pure Masterclass 2021" at bounding box center [253, 465] width 430 height 33
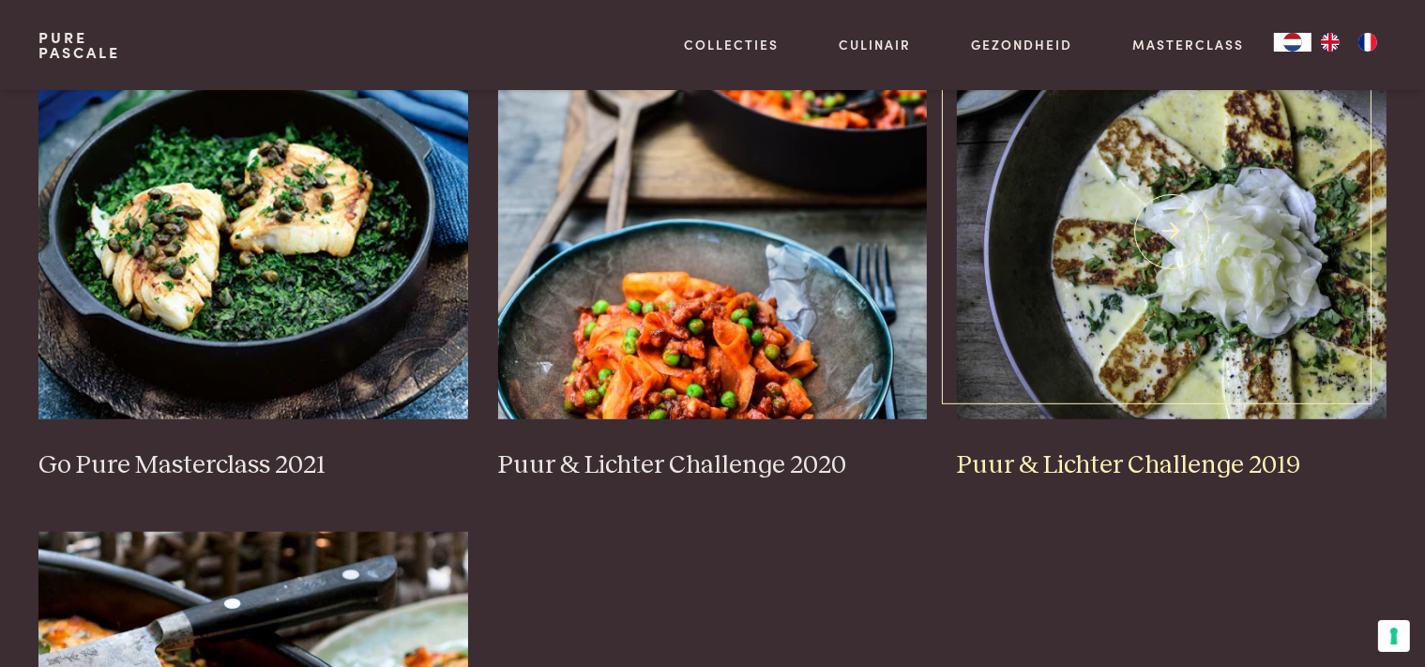
click at [1103, 469] on h3 "Puur & Lichter Challenge 2019" at bounding box center [1172, 465] width 430 height 33
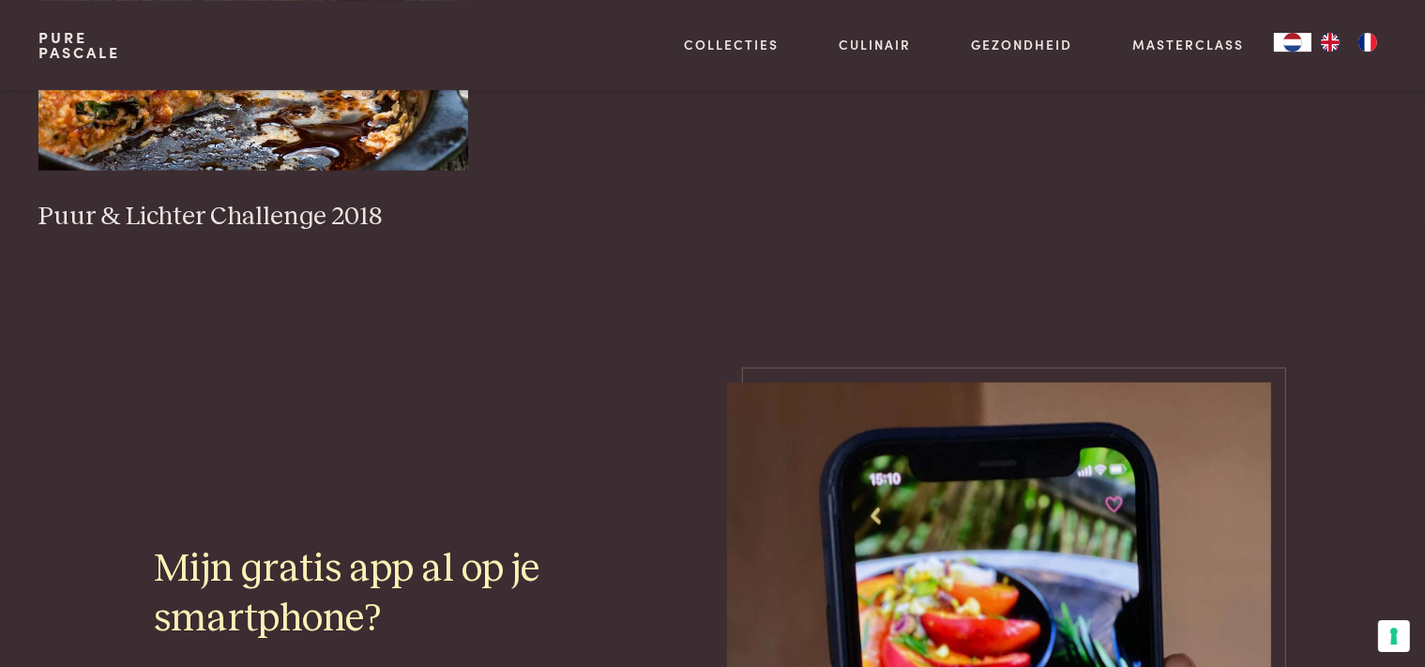
scroll to position [2165, 0]
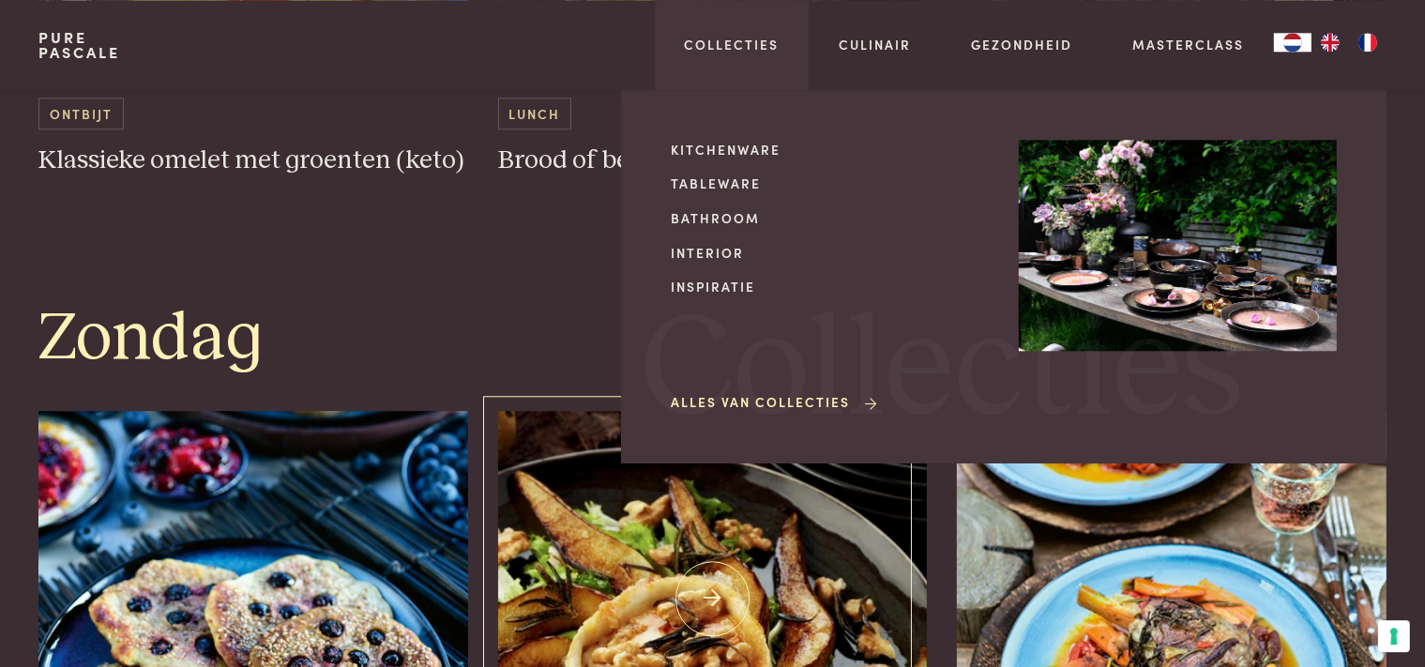
scroll to position [5249, 0]
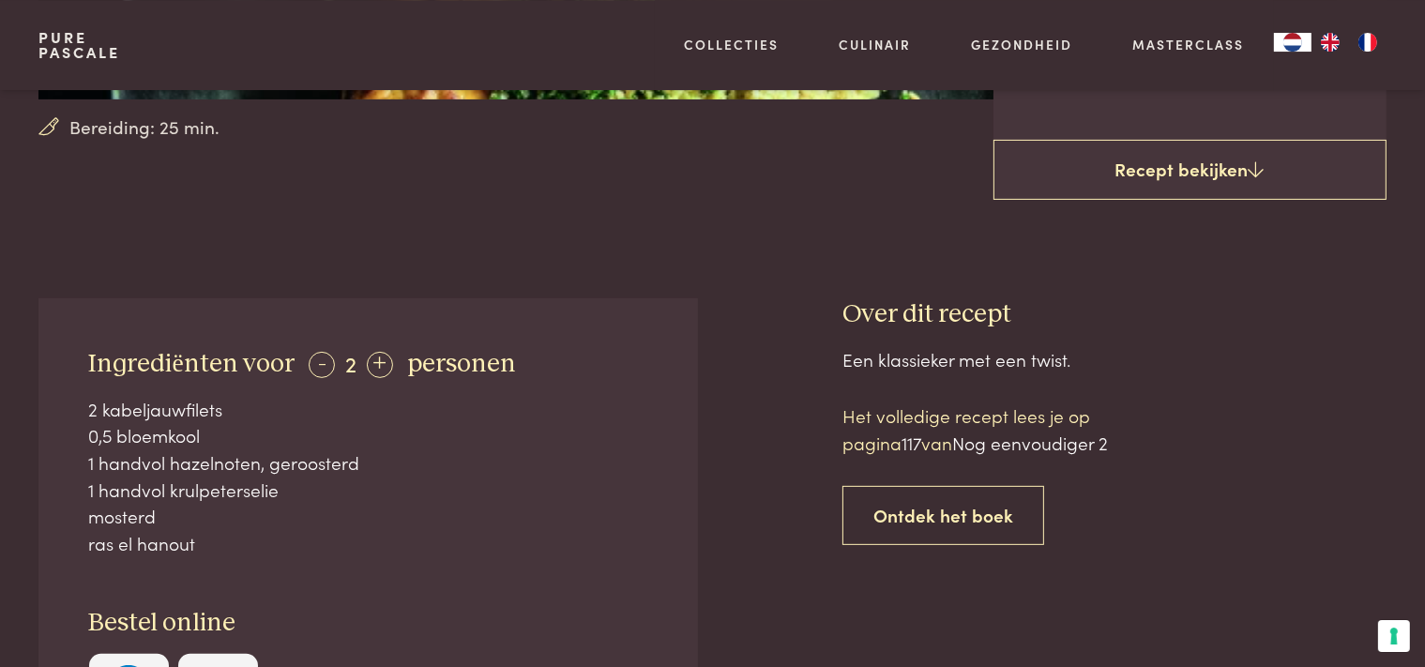
scroll to position [643, 0]
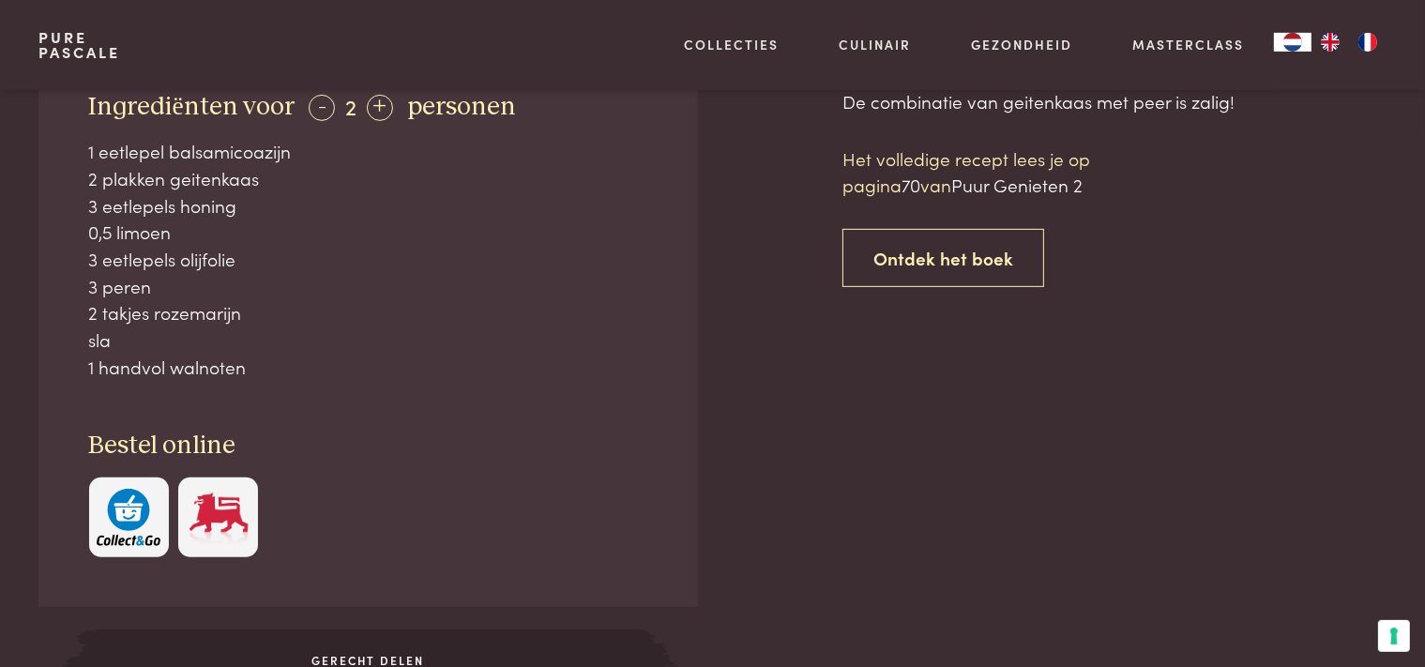
scroll to position [821, 0]
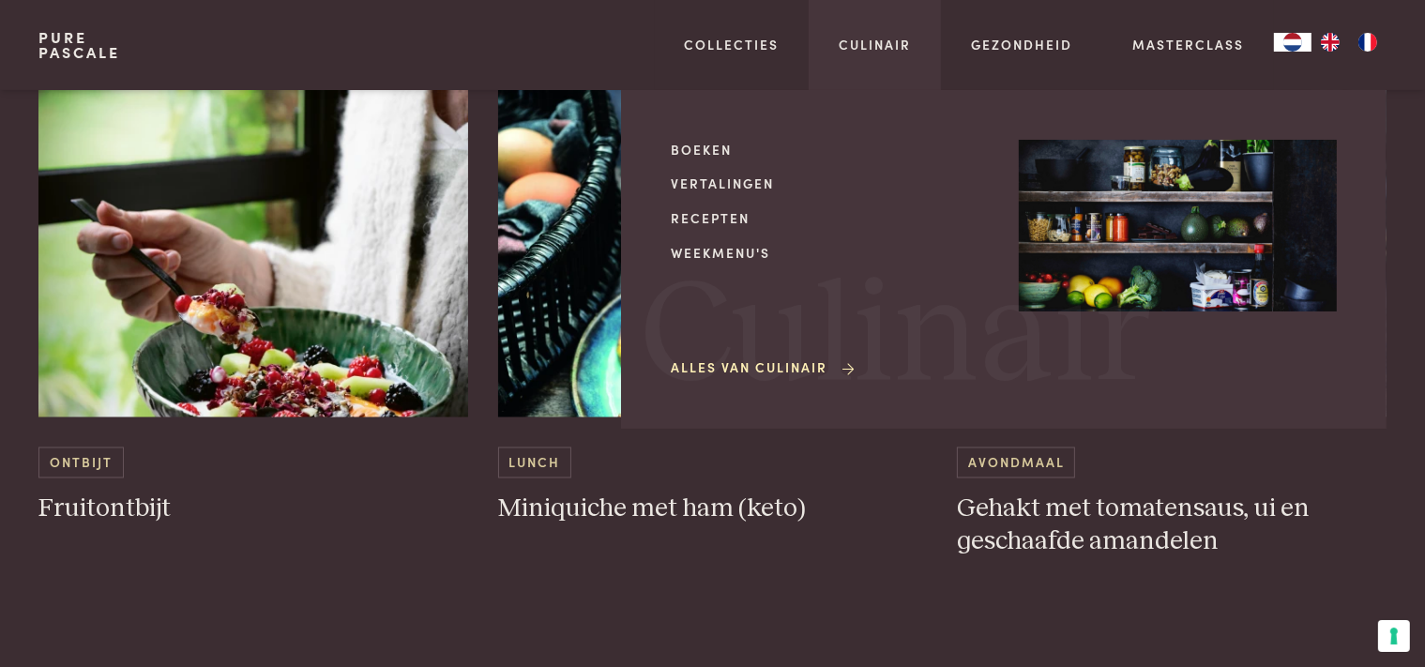
scroll to position [3417, 0]
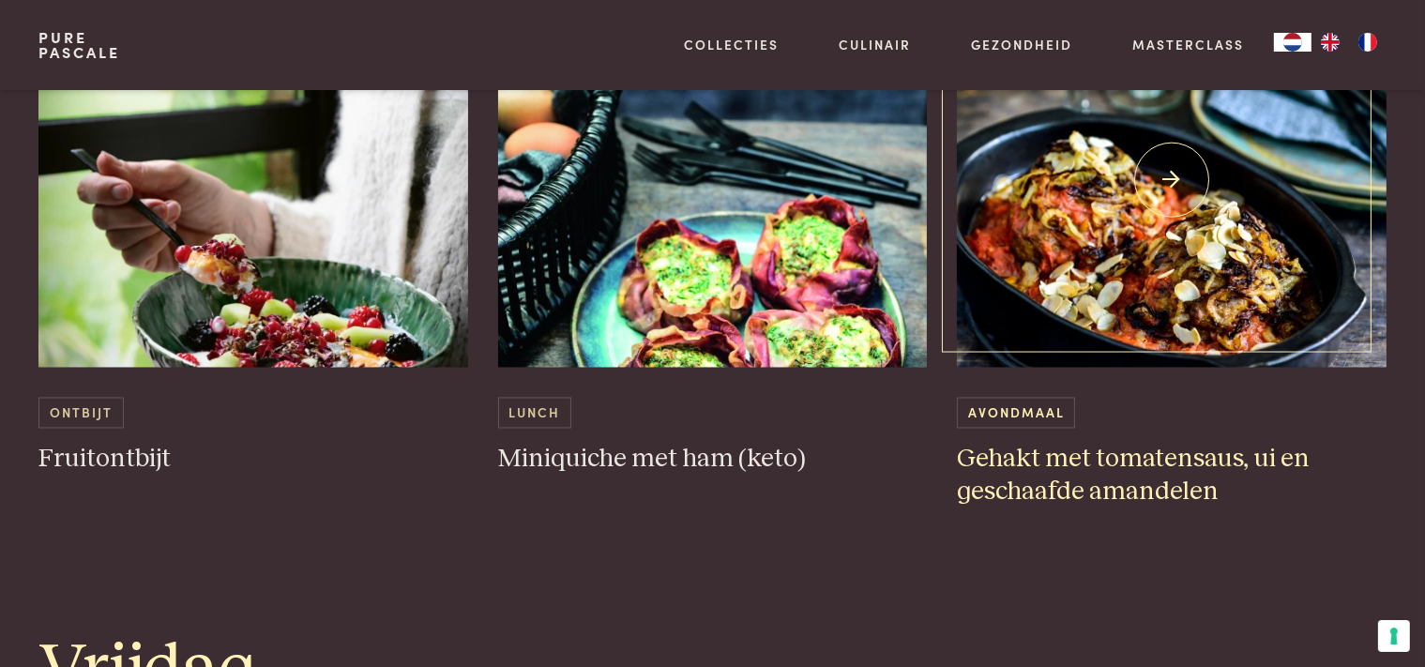
click at [1113, 500] on h3 "Gehakt met tomatensaus, ui en geschaafde amandelen" at bounding box center [1172, 476] width 430 height 65
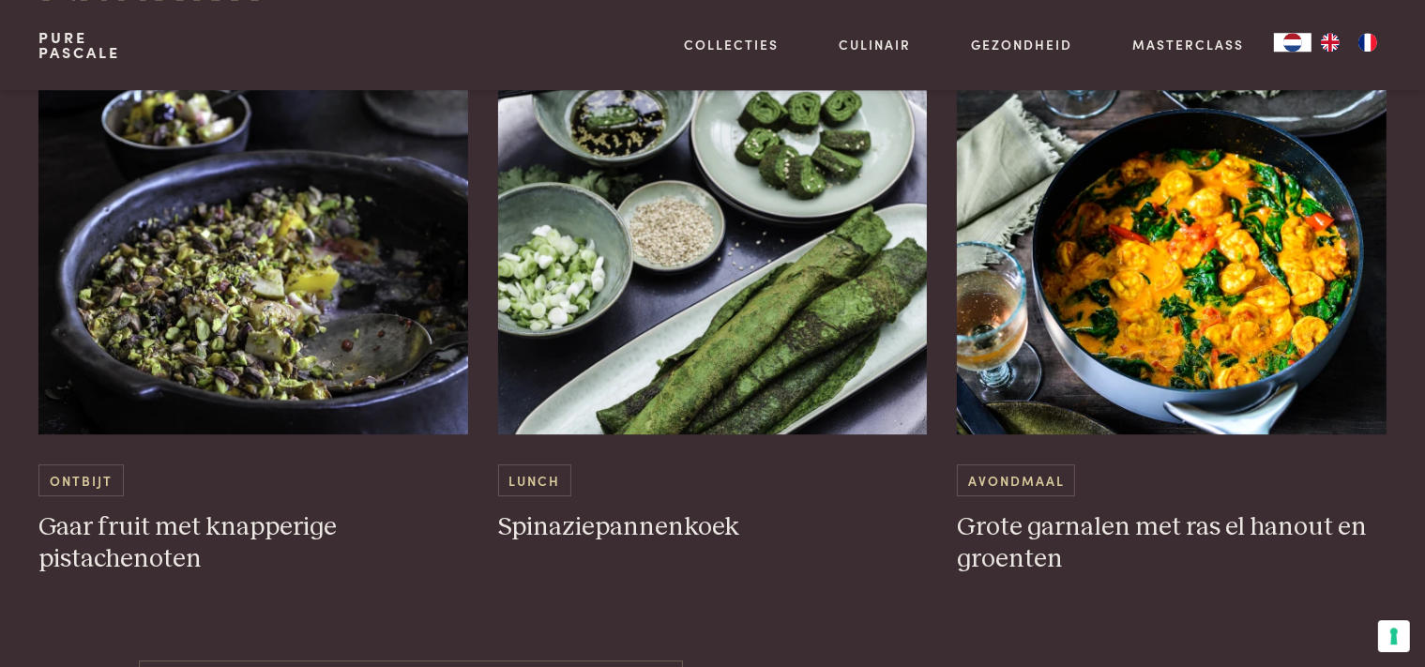
scroll to position [5794, 0]
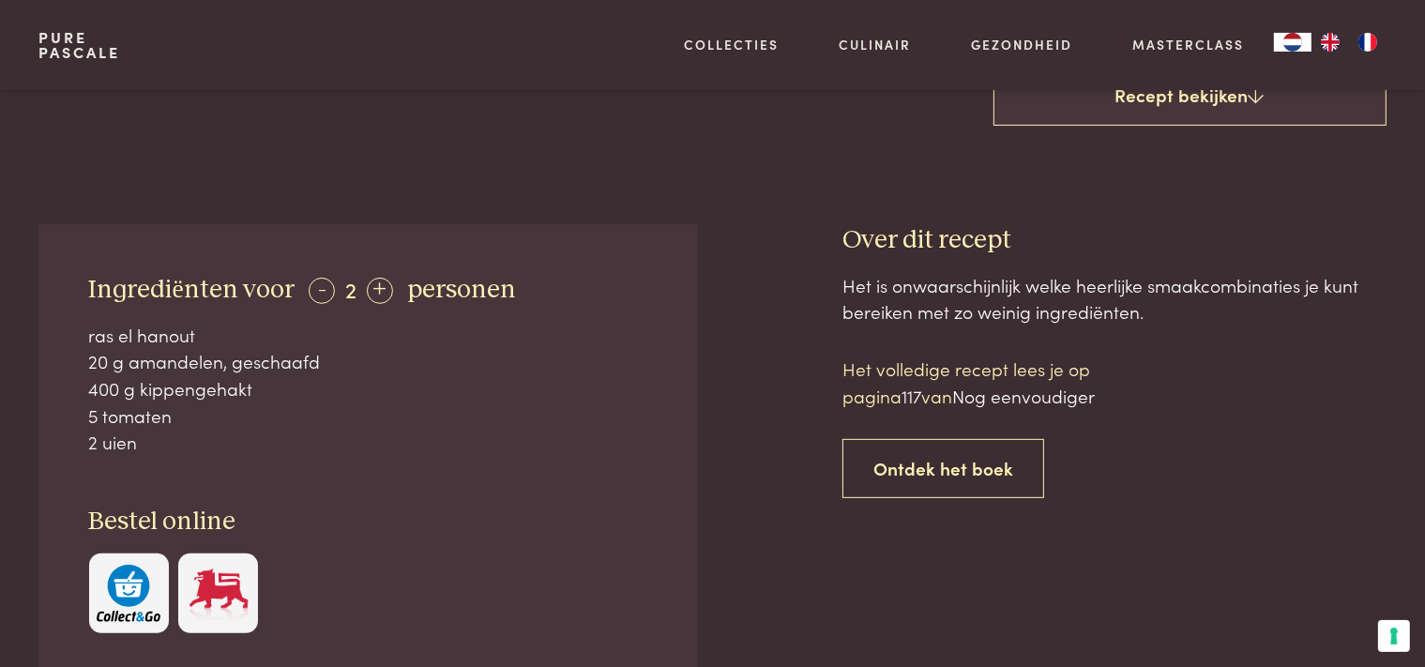
scroll to position [672, 0]
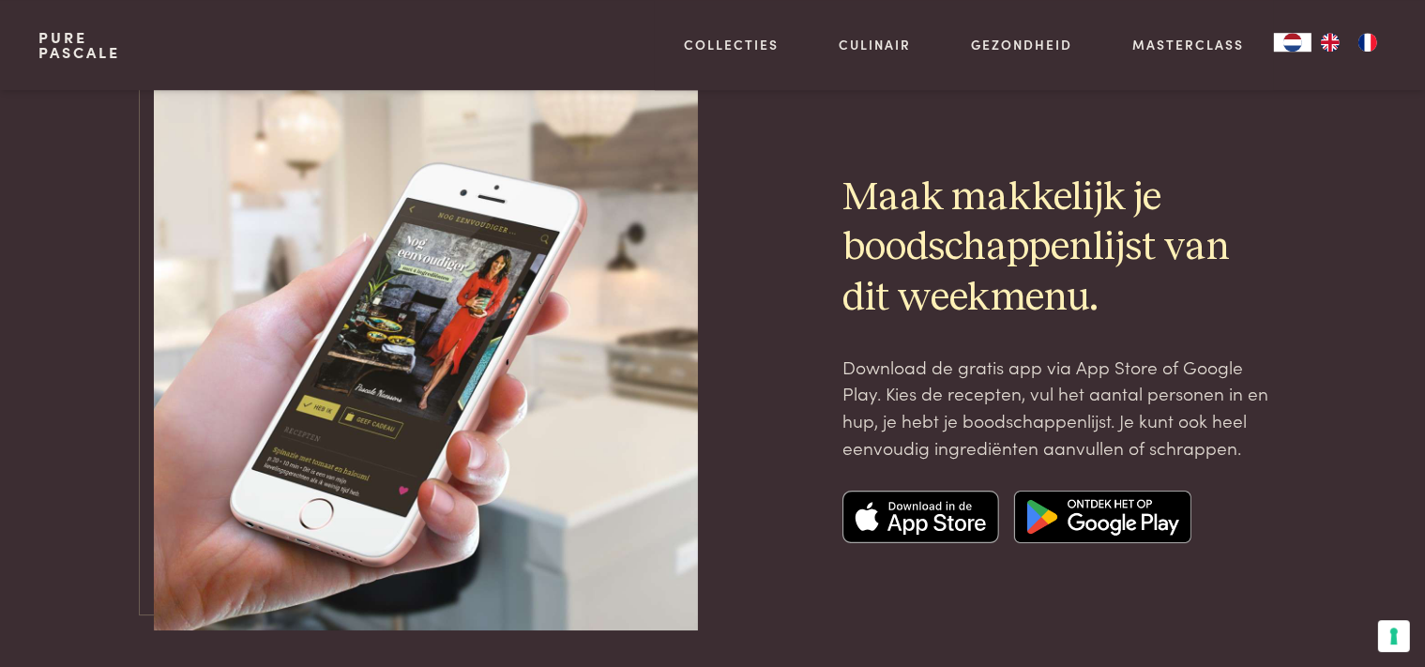
scroll to position [6239, 0]
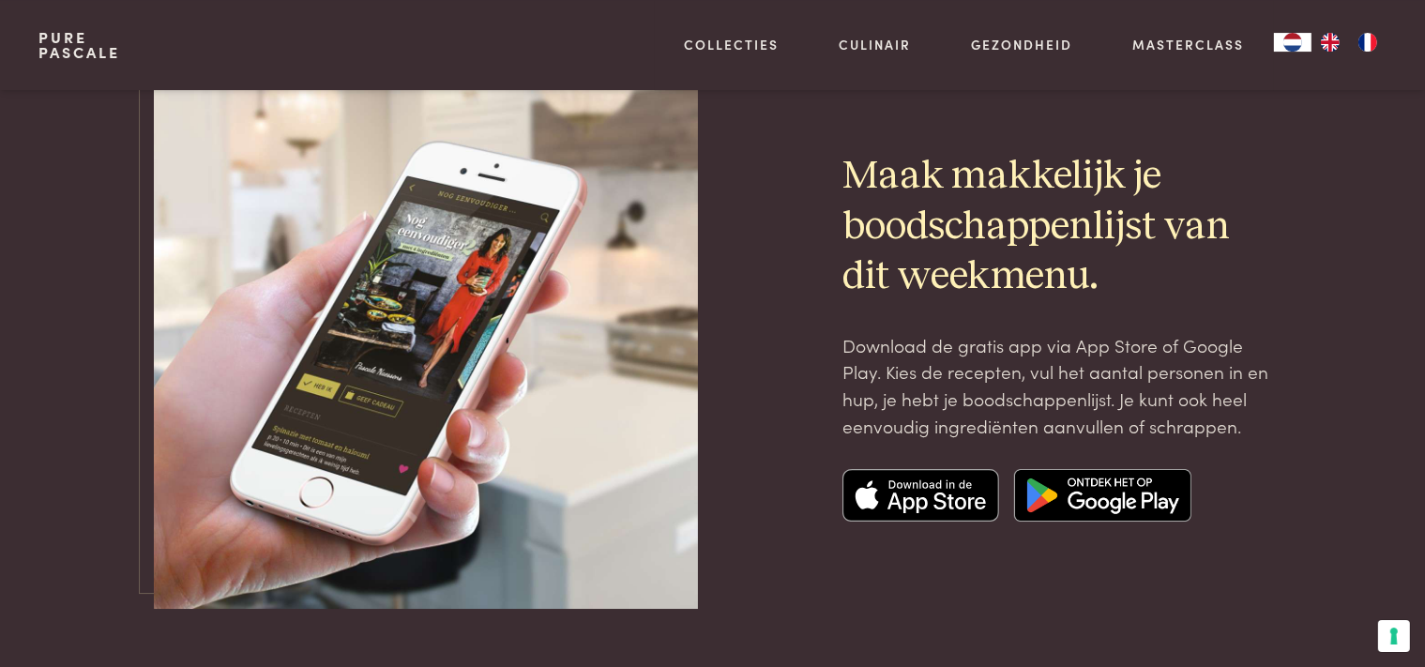
scroll to position [6339, 0]
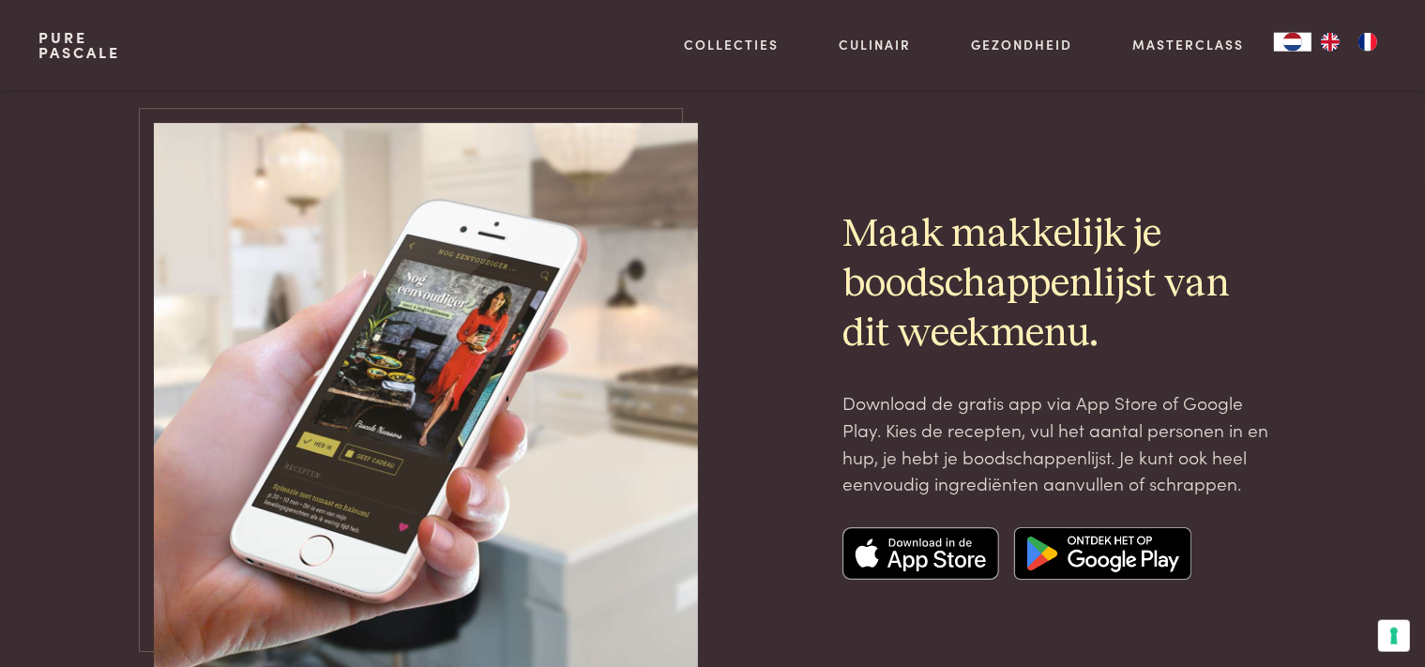
scroll to position [6289, 0]
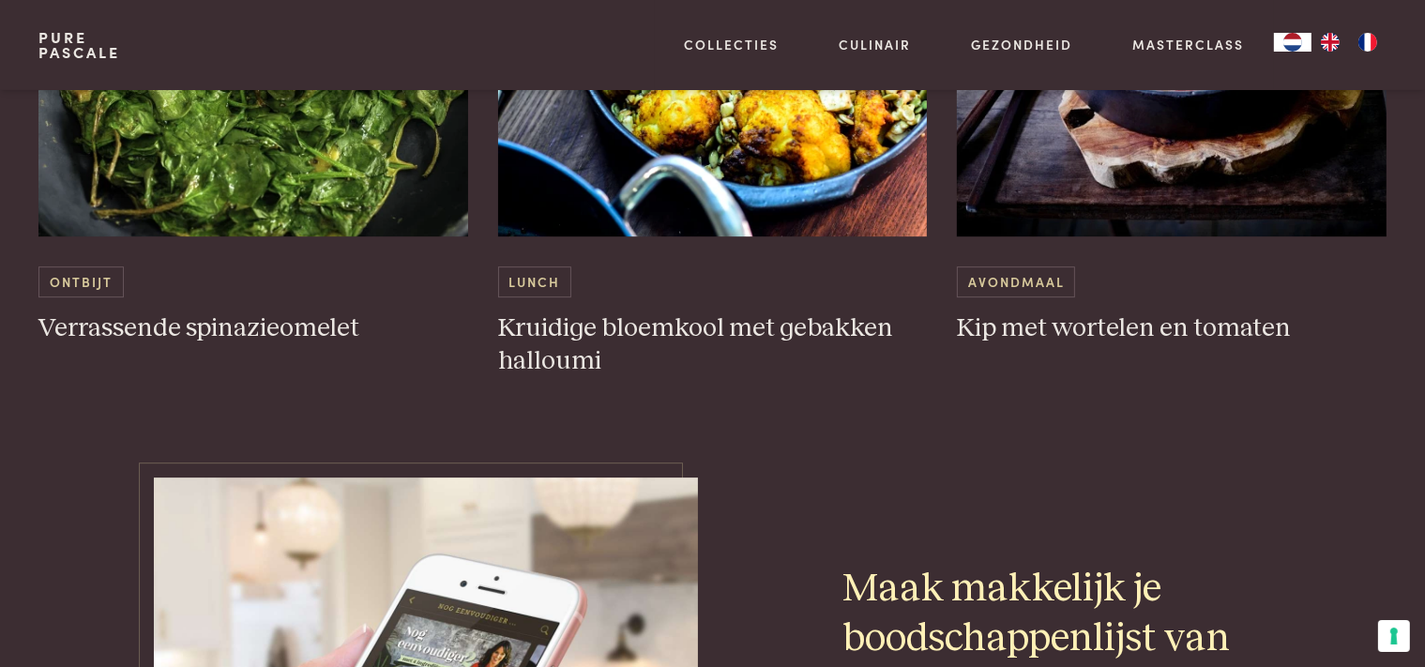
scroll to position [5843, 0]
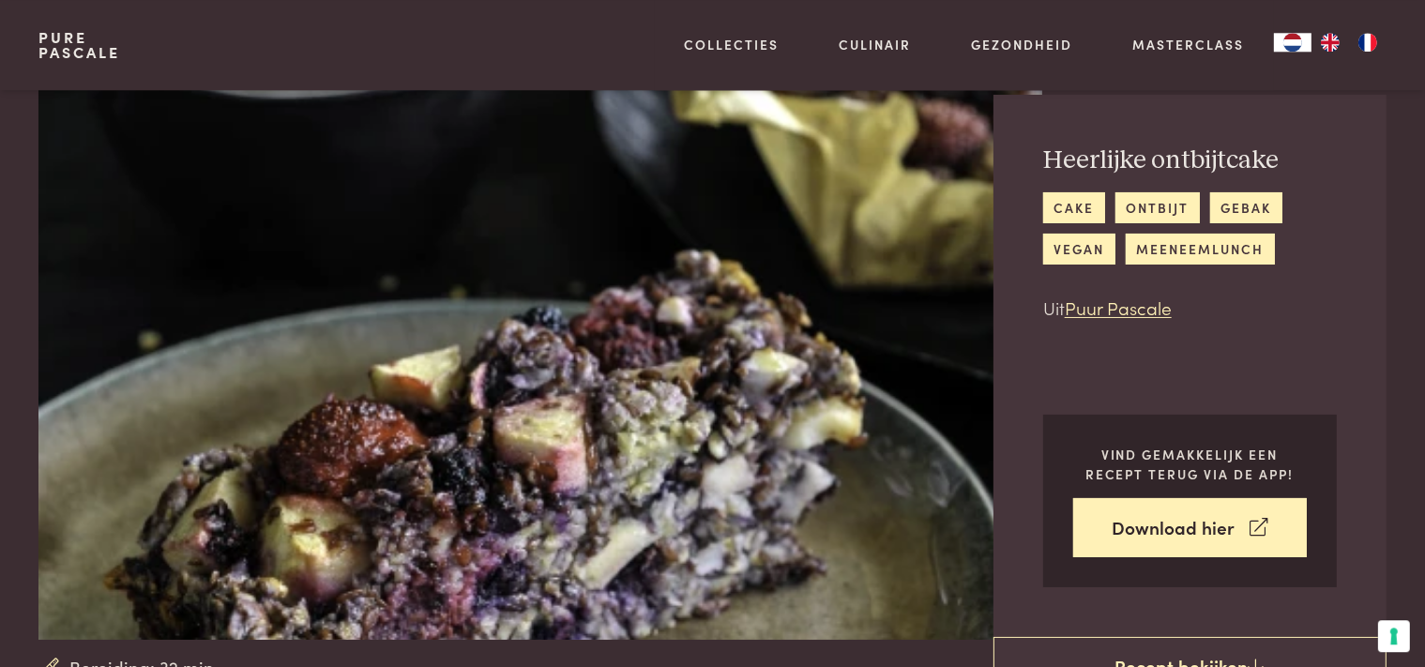
scroll to position [49, 0]
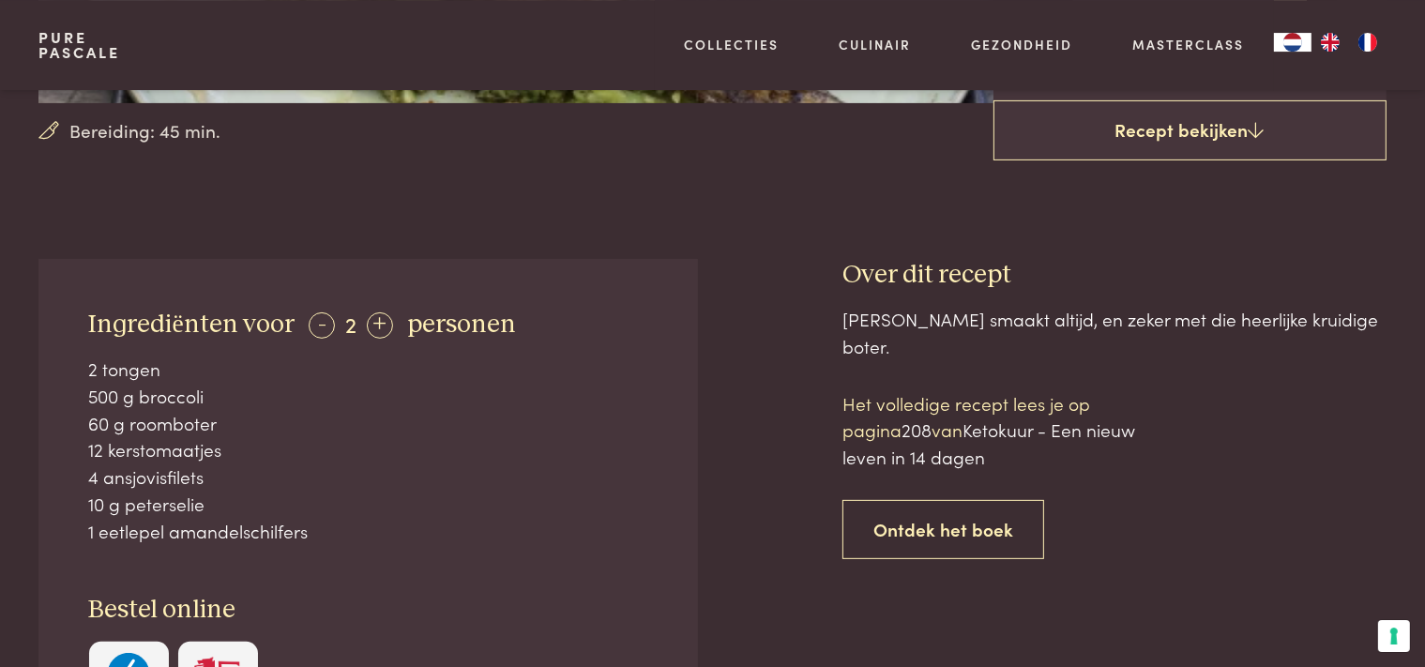
scroll to position [594, 0]
